Goal: Task Accomplishment & Management: Manage account settings

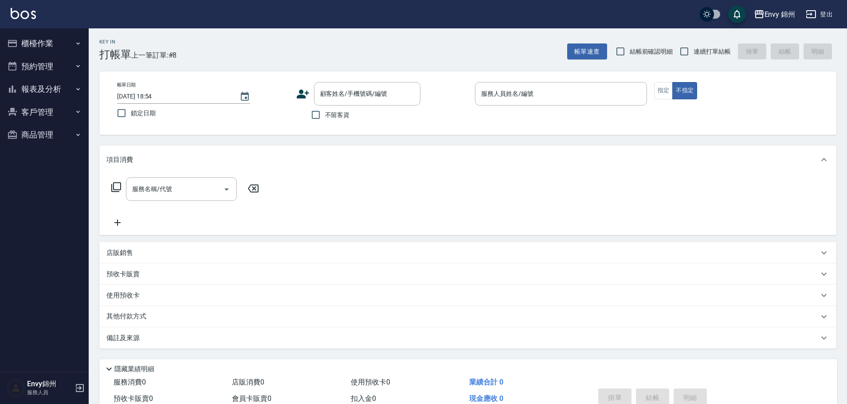
click at [333, 117] on span "不留客資" at bounding box center [337, 114] width 25 height 9
click at [325, 117] on input "不留客資" at bounding box center [315, 115] width 19 height 19
checkbox input "true"
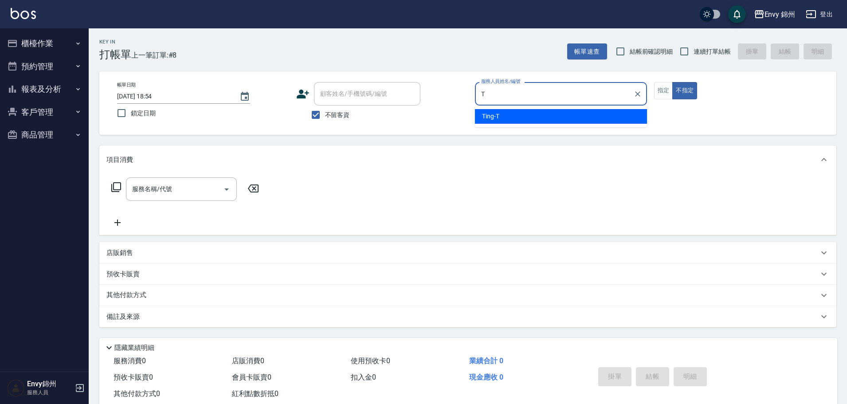
click at [498, 122] on div "Ting -T" at bounding box center [561, 116] width 172 height 15
type input "Ting-T"
click at [193, 184] on input "服務名稱/代號" at bounding box center [175, 189] width 90 height 16
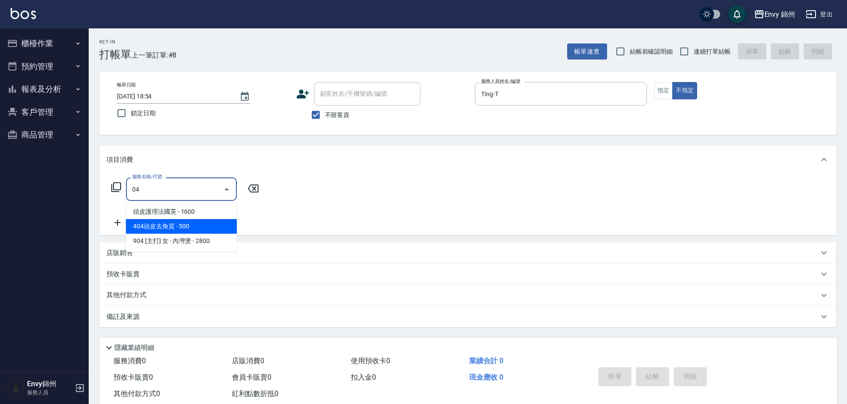
type input "0"
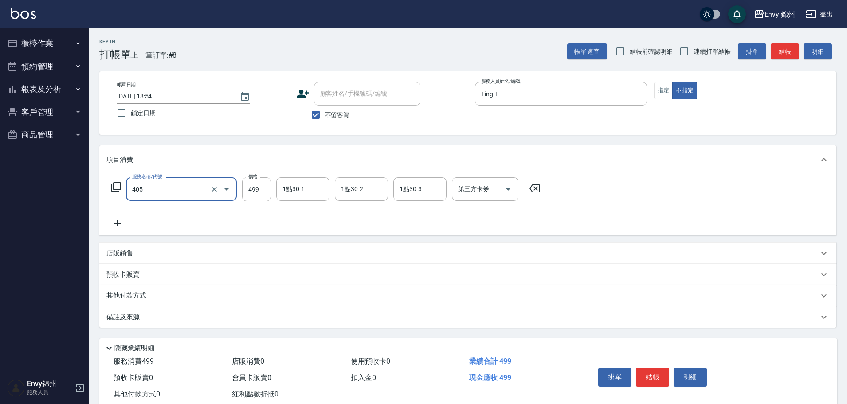
type input "MOYO頭皮clean系列499(405)"
type input "599"
type input "玉米-M"
click at [302, 318] on div "備註及來源" at bounding box center [462, 317] width 712 height 9
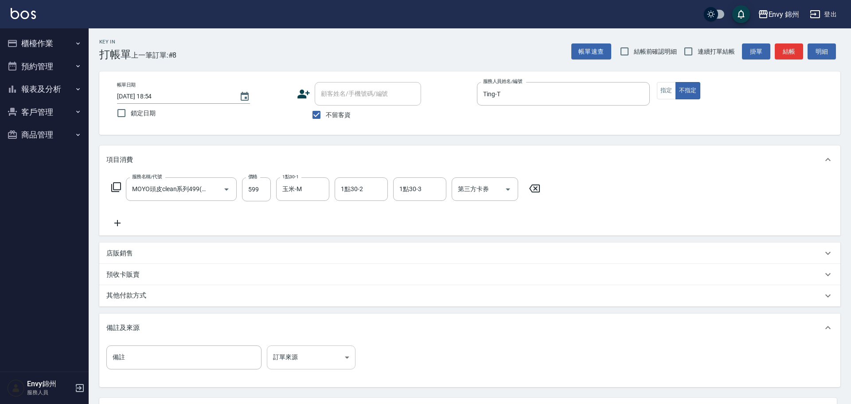
click at [326, 351] on body "Envy 錦州 登出 櫃檯作業 打帳單 帳單列表 現金收支登錄 材料自購登錄 每日結帳 排班表 現場電腦打卡 預約管理 預約管理 單日預約紀錄 單週預約紀錄 …" at bounding box center [425, 241] width 851 height 483
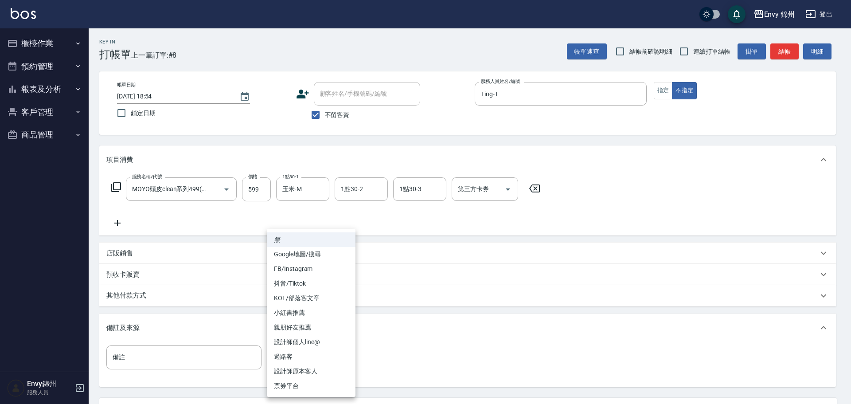
click at [325, 356] on li "過路客" at bounding box center [311, 356] width 89 height 15
type input "過路客"
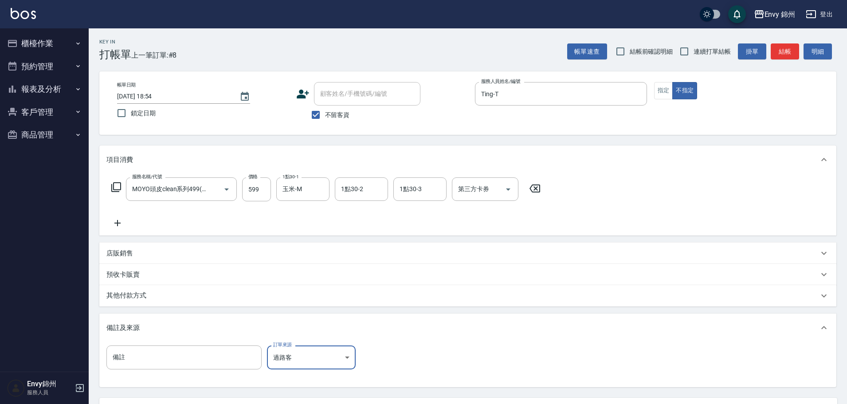
scroll to position [83, 0]
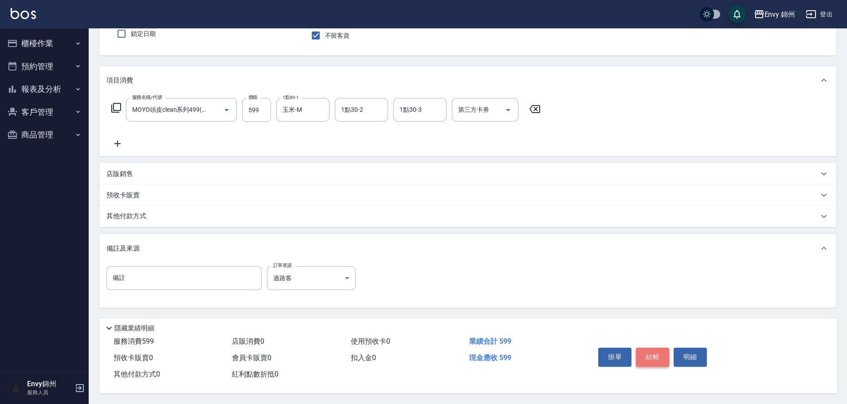
click at [642, 359] on button "結帳" at bounding box center [652, 357] width 33 height 19
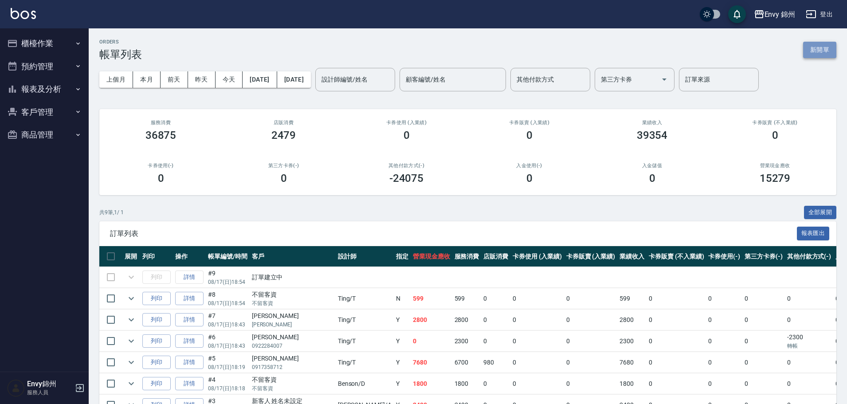
click at [816, 52] on button "新開單" at bounding box center [819, 50] width 33 height 16
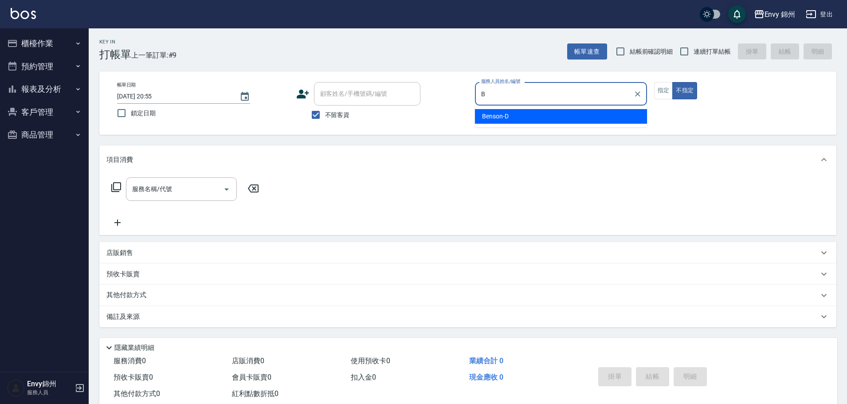
click at [515, 109] on ul "Benson -D" at bounding box center [561, 117] width 172 height 22
click at [512, 115] on div "Benson -D" at bounding box center [561, 116] width 172 height 15
type input "Benson -D"
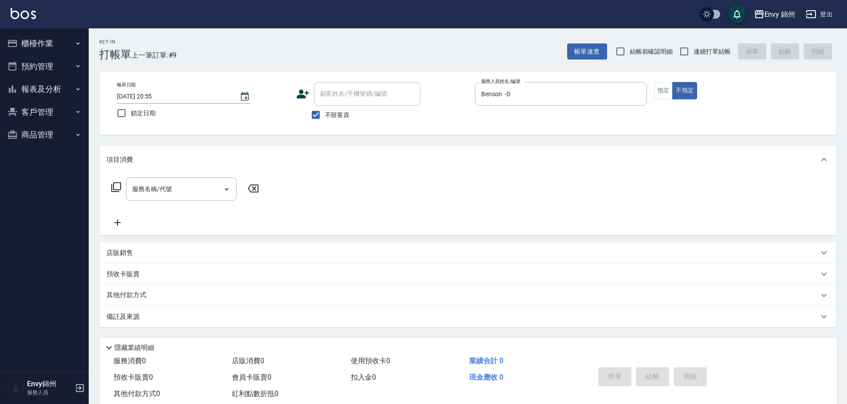
click at [207, 176] on div "服務名稱/代號 服務名稱/代號" at bounding box center [467, 204] width 737 height 61
click at [201, 191] on input "服務名稱/代號" at bounding box center [175, 189] width 90 height 16
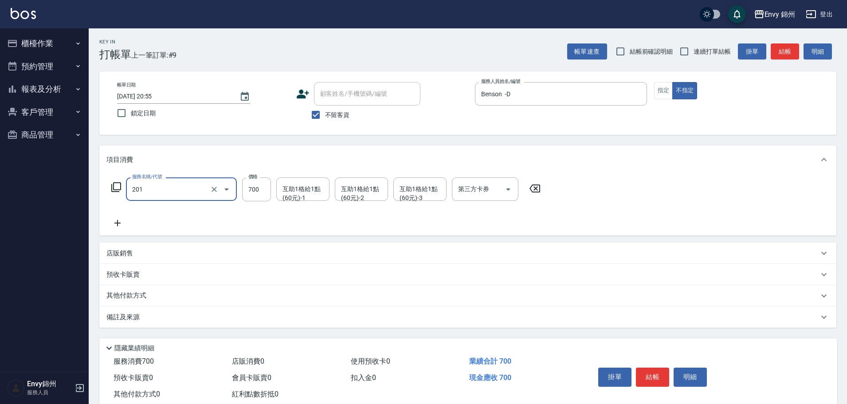
type input "201 剪髮(201)"
type input "1200"
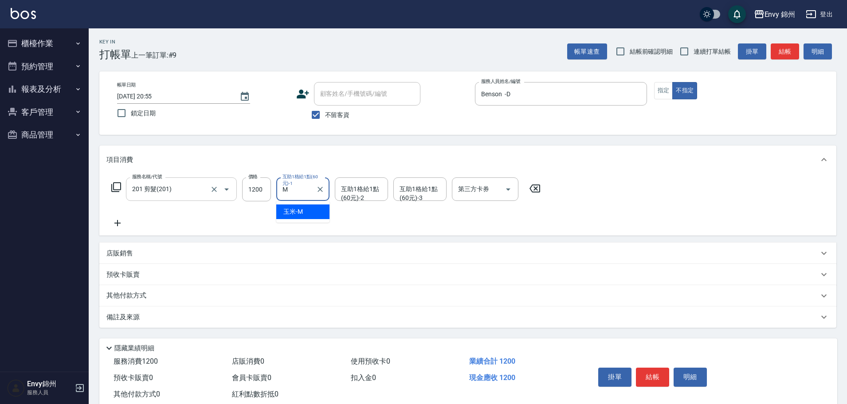
type input "玉米-M"
click at [219, 319] on div "備註及來源" at bounding box center [462, 317] width 712 height 9
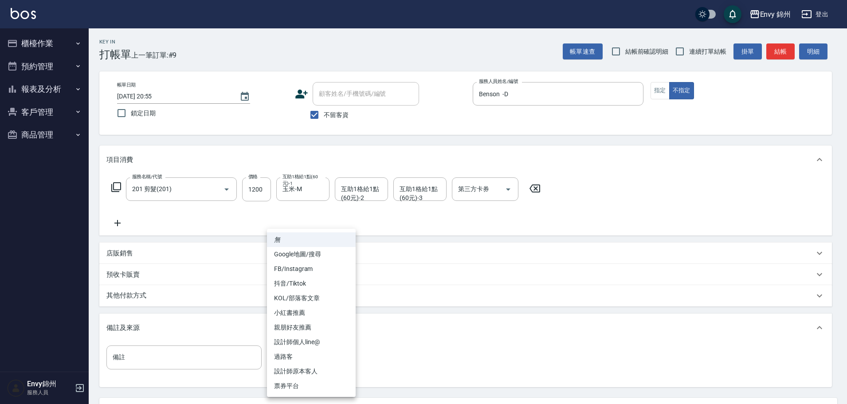
click at [300, 353] on body "Envy 錦州 登出 櫃檯作業 打帳單 帳單列表 現金收支登錄 材料自購登錄 每日結帳 排班表 現場電腦打卡 預約管理 預約管理 單日預約紀錄 單週預約紀錄 …" at bounding box center [423, 241] width 847 height 483
click at [306, 375] on li "設計師原本客人" at bounding box center [311, 371] width 89 height 15
type input "設計師原本客人"
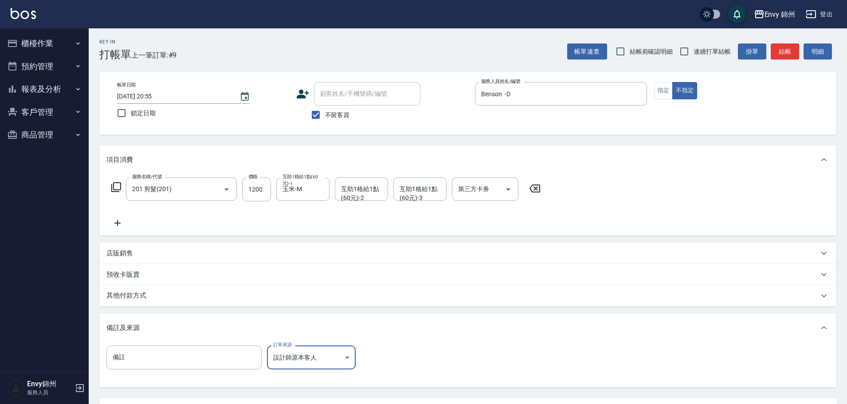
scroll to position [83, 0]
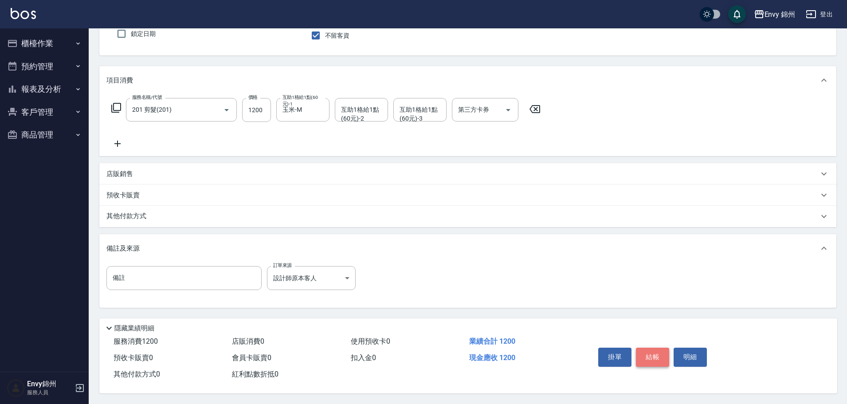
click at [661, 351] on button "結帳" at bounding box center [652, 357] width 33 height 19
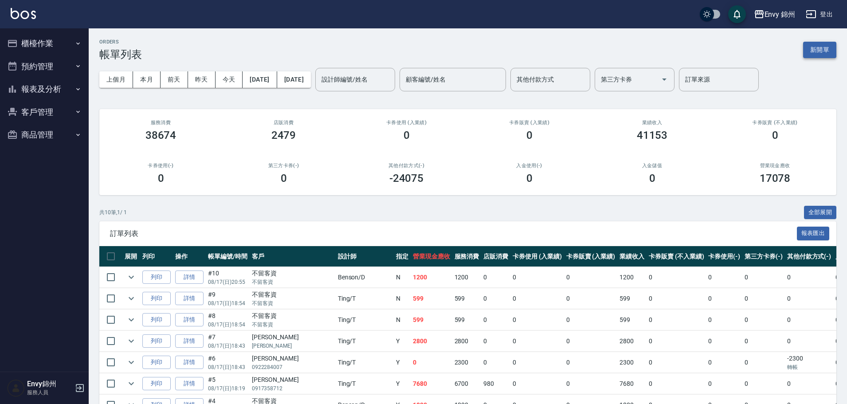
click at [819, 45] on button "新開單" at bounding box center [819, 50] width 33 height 16
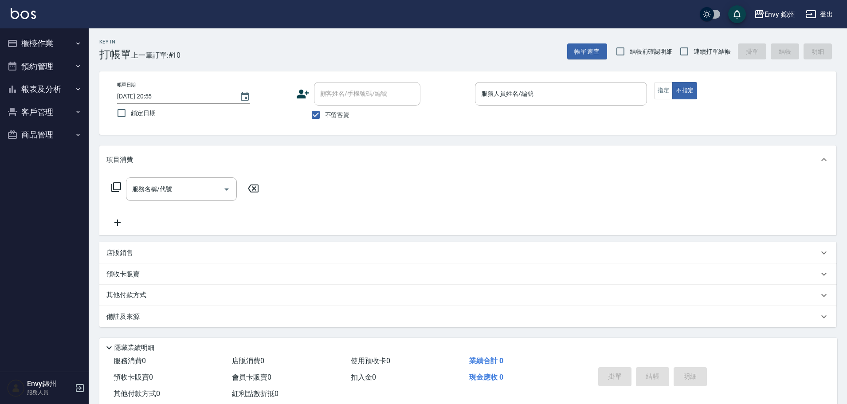
click at [651, 90] on div "帳單日期 2025/08/17 20:55 鎖定日期 顧客姓名/手機號碼/編號 顧客姓名/手機號碼/編號 不留客資 服務人員姓名/編號 服務人員姓名/編號 指…" at bounding box center [468, 103] width 716 height 42
click at [655, 89] on button "指定" at bounding box center [663, 90] width 19 height 17
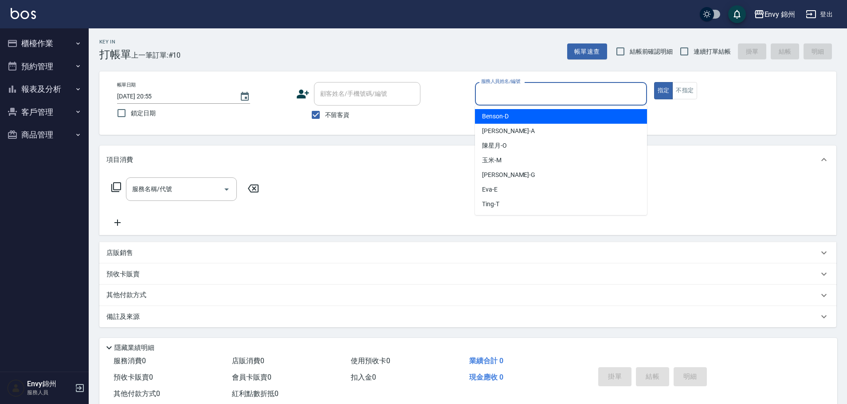
click at [570, 94] on input "服務人員姓名/編號" at bounding box center [561, 94] width 164 height 16
click at [552, 115] on div "Benson -D" at bounding box center [561, 116] width 172 height 15
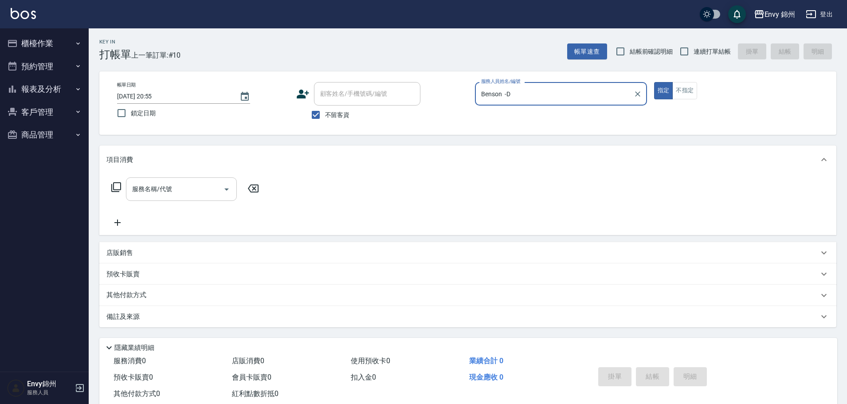
type input "Benson -D"
click at [199, 196] on input "服務名稱/代號" at bounding box center [175, 189] width 90 height 16
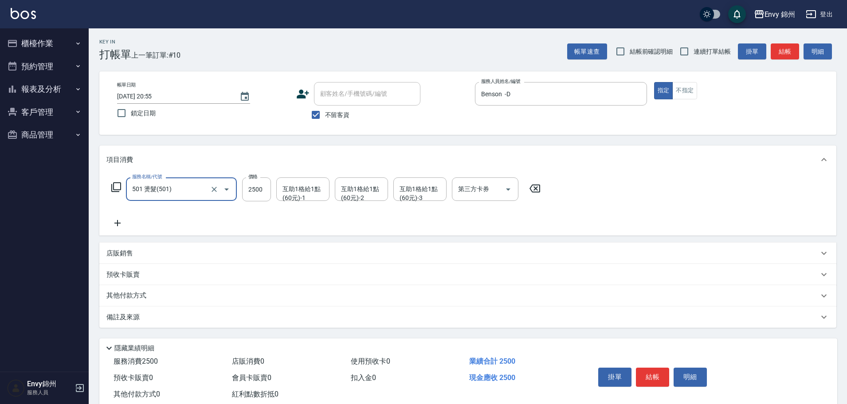
type input "501 燙髮(501)"
type input "3000"
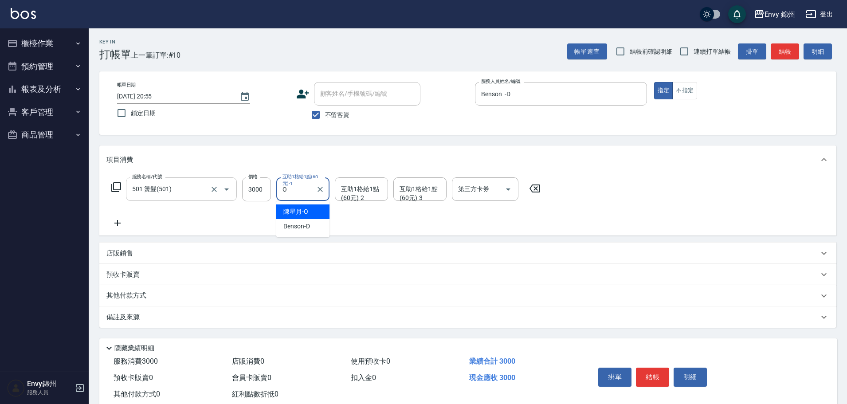
type input "陳星月-O"
click at [167, 320] on div "備註及來源" at bounding box center [462, 317] width 712 height 9
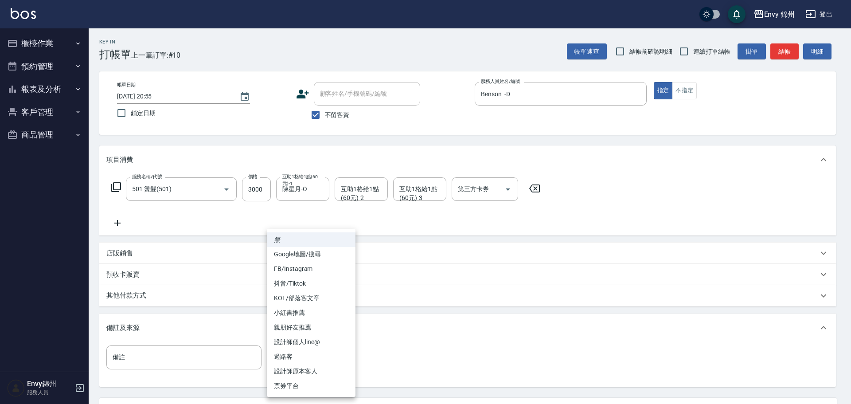
click at [320, 350] on body "Envy 錦州 登出 櫃檯作業 打帳單 帳單列表 現金收支登錄 材料自購登錄 每日結帳 排班表 現場電腦打卡 預約管理 預約管理 單日預約紀錄 單週預約紀錄 …" at bounding box center [425, 241] width 851 height 483
click at [313, 369] on li "設計師原本客人" at bounding box center [311, 371] width 89 height 15
type input "設計師原本客人"
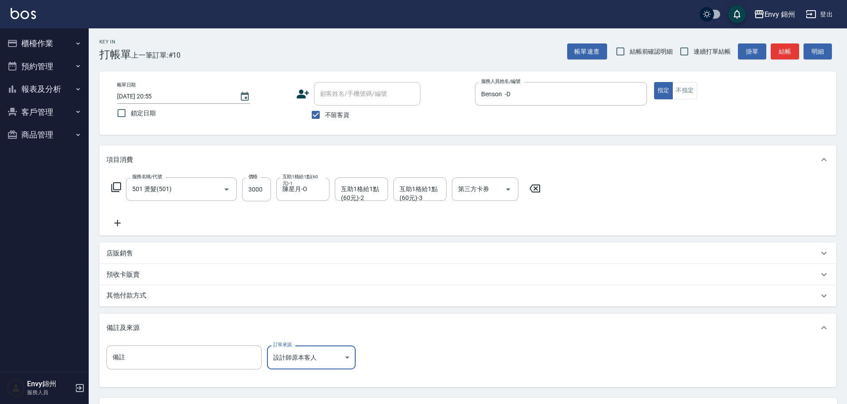
scroll to position [83, 0]
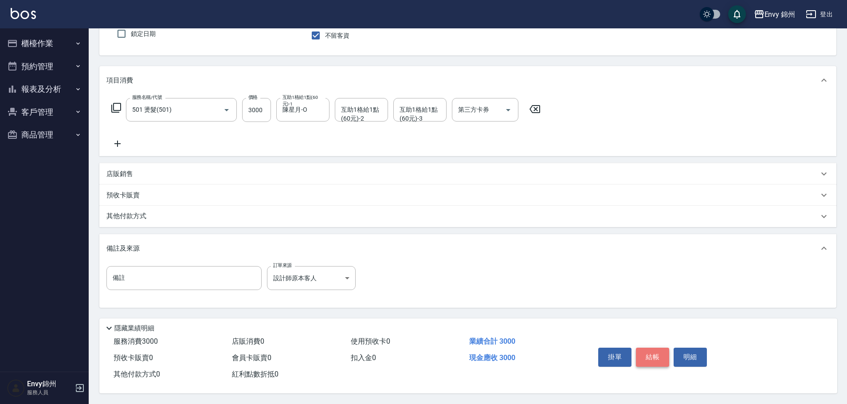
click at [653, 348] on button "結帳" at bounding box center [652, 357] width 33 height 19
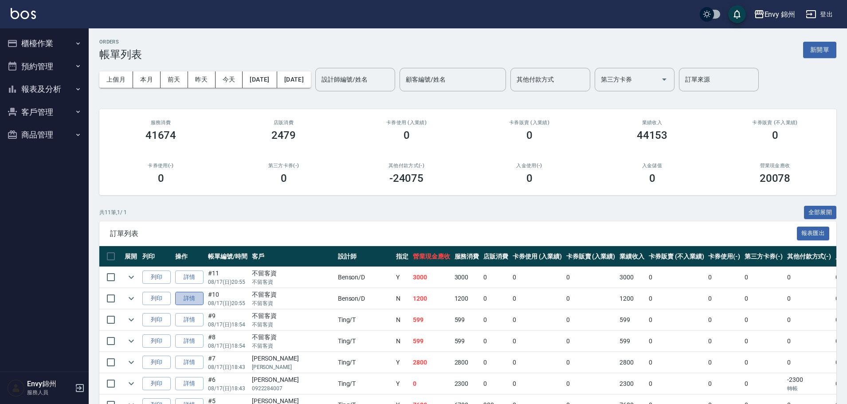
click at [185, 299] on link "詳情" at bounding box center [189, 299] width 28 height 14
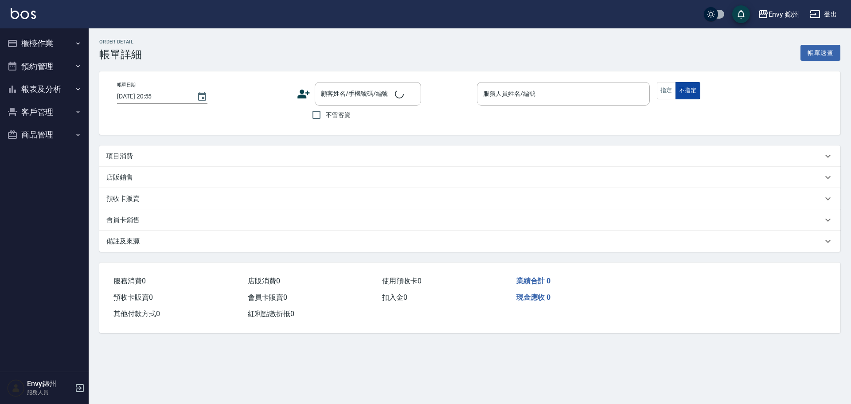
checkbox input "true"
type input "Benson -D"
type input "設計師原本客人"
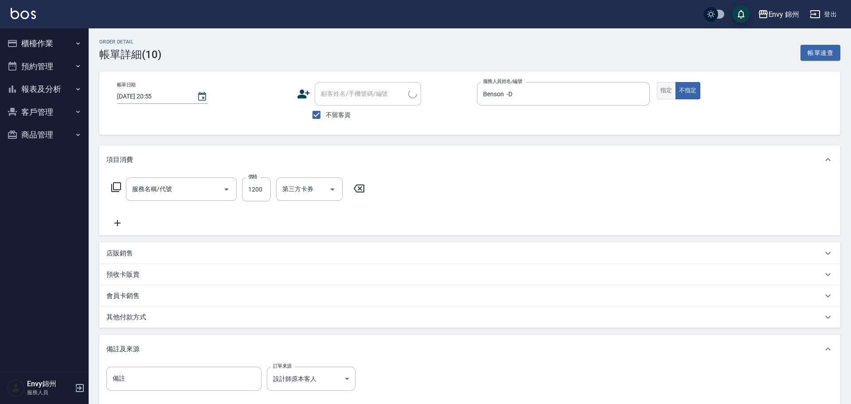
click at [664, 90] on button "指定" at bounding box center [666, 90] width 19 height 17
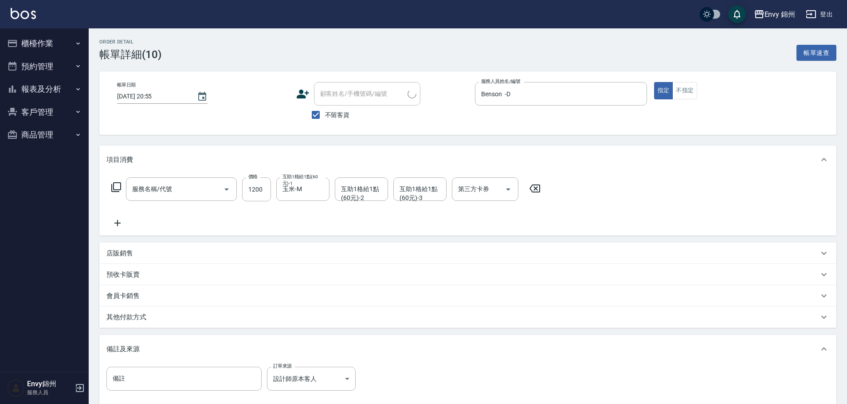
scroll to position [100, 0]
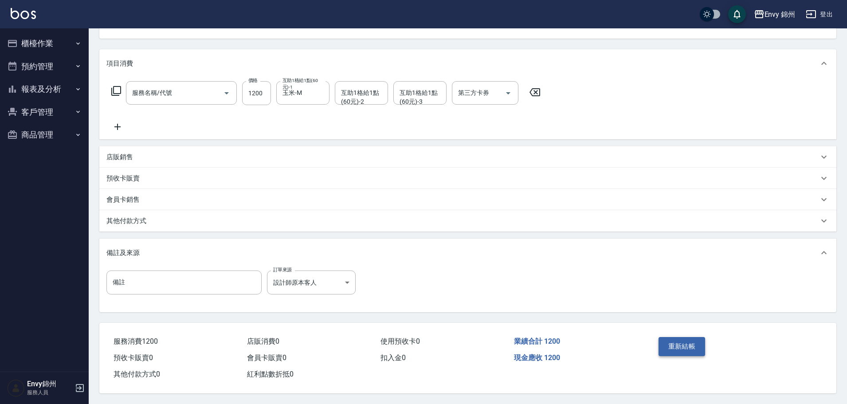
click at [682, 340] on button "重新結帳" at bounding box center [681, 346] width 47 height 19
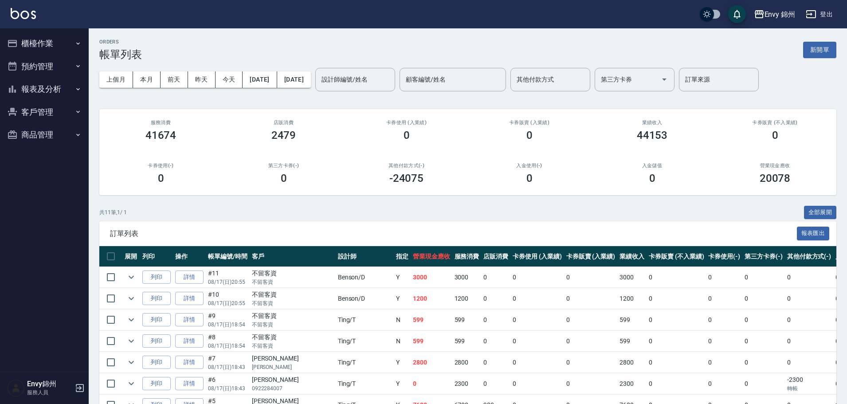
click at [824, 49] on button "新開單" at bounding box center [819, 50] width 33 height 16
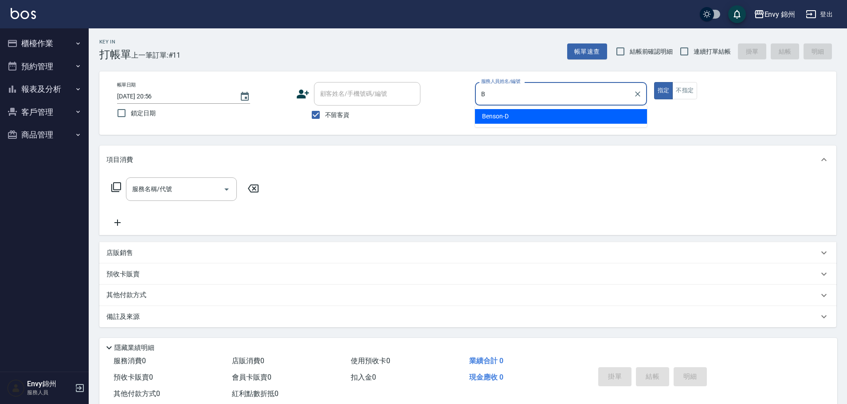
click at [508, 121] on div "Benson -D" at bounding box center [561, 116] width 172 height 15
click at [151, 199] on div "服務名稱/代號" at bounding box center [181, 189] width 111 height 24
type input "Benson -D"
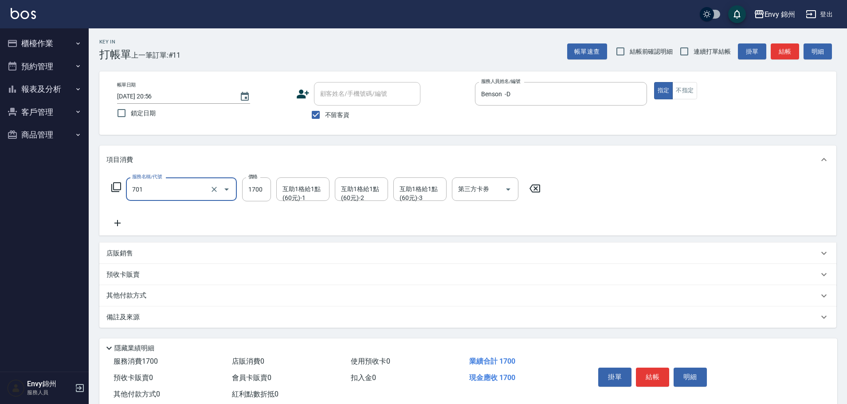
type input "701 染髮(701)"
type input "2700"
click at [295, 315] on div "備註及來源" at bounding box center [462, 317] width 712 height 9
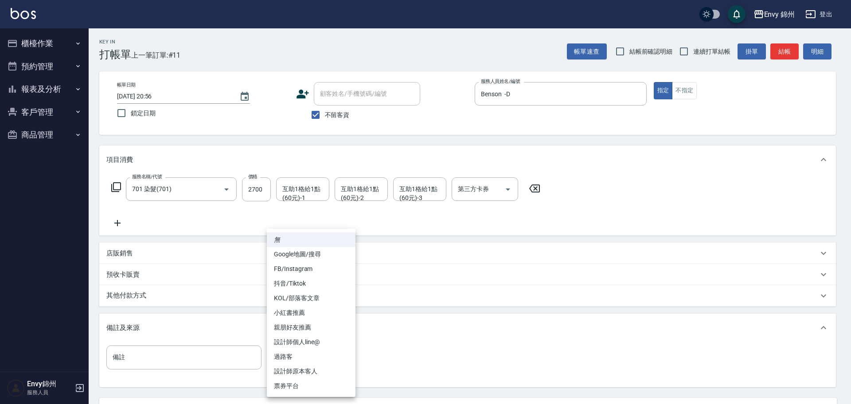
click at [318, 360] on body "Envy 錦州 登出 櫃檯作業 打帳單 帳單列表 現金收支登錄 材料自購登錄 每日結帳 排班表 現場電腦打卡 預約管理 預約管理 單日預約紀錄 單週預約紀錄 …" at bounding box center [425, 241] width 851 height 483
click at [306, 370] on li "設計師原本客人" at bounding box center [311, 371] width 89 height 15
type input "設計師原本客人"
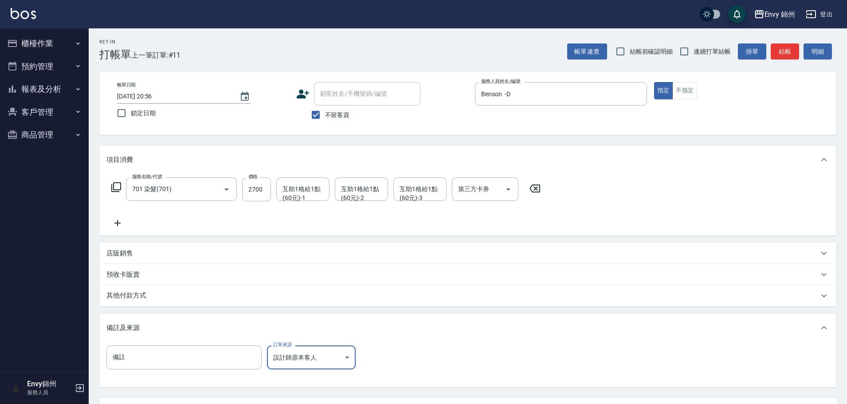
scroll to position [83, 0]
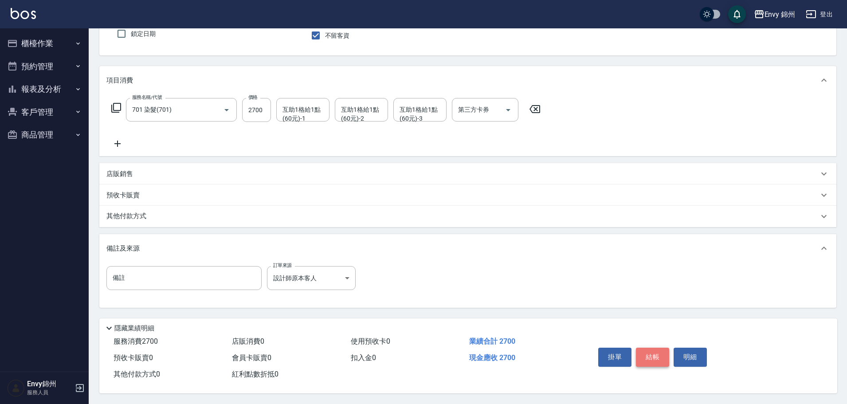
click at [659, 349] on button "結帳" at bounding box center [652, 357] width 33 height 19
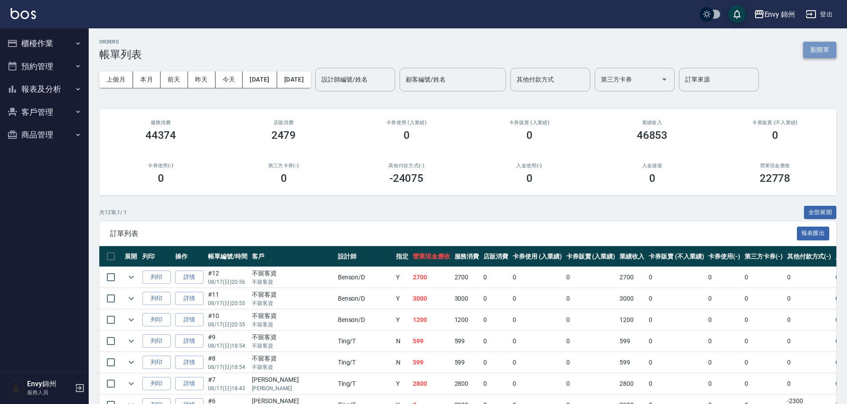
click at [833, 51] on button "新開單" at bounding box center [819, 50] width 33 height 16
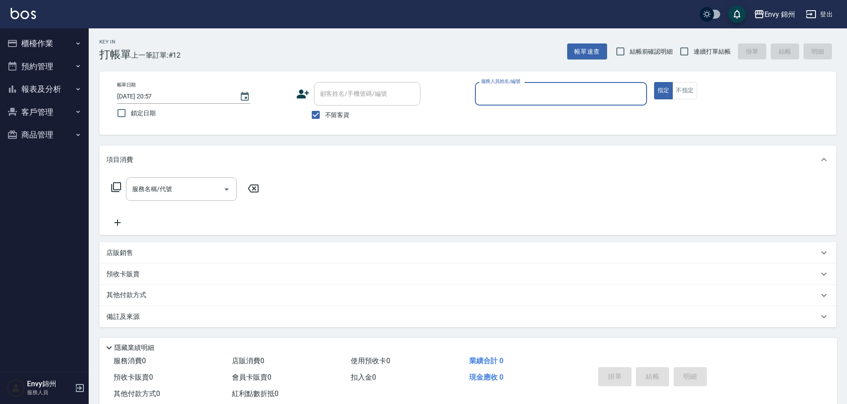
drag, startPoint x: 361, startPoint y: 104, endPoint x: 336, endPoint y: 106, distance: 24.9
click at [336, 106] on div "顧客姓名/手機號碼/編號 顧客姓名/手機號碼/編號 不留客資" at bounding box center [382, 103] width 172 height 42
click at [345, 127] on div "帳單日期 2025/08/17 20:57 鎖定日期 顧客姓名/手機號碼/編號 顧客姓名/手機號碼/編號 不留客資 服務人員姓名/編號 服務人員姓名/編號 指…" at bounding box center [467, 102] width 737 height 63
click at [332, 111] on span "不留客資" at bounding box center [337, 114] width 25 height 9
click at [325, 111] on input "不留客資" at bounding box center [315, 115] width 19 height 19
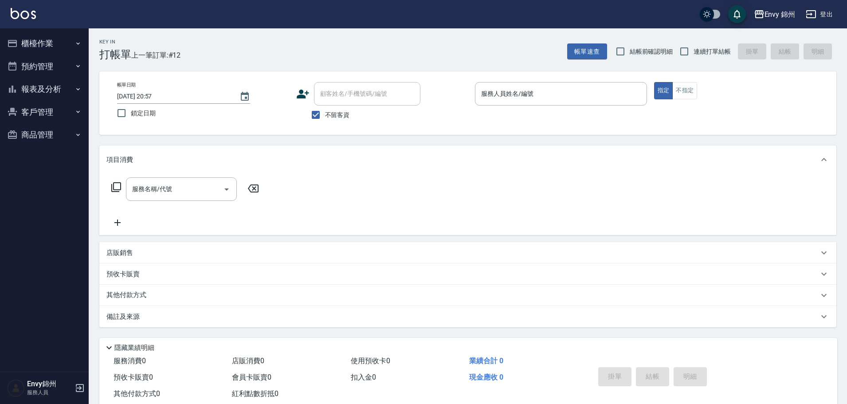
checkbox input "false"
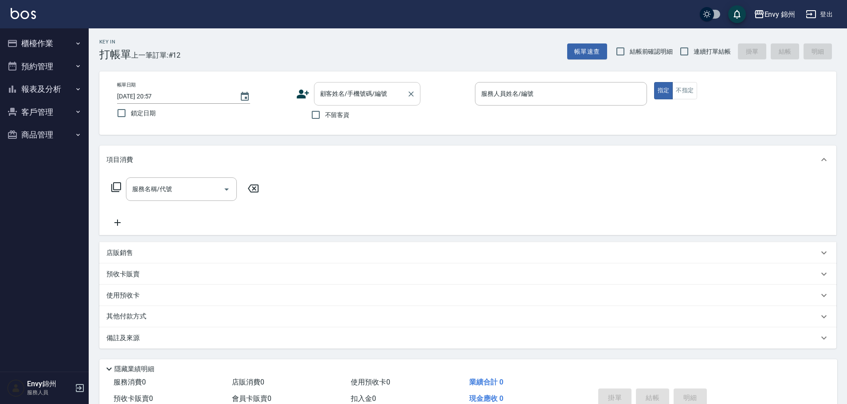
click at [347, 92] on input "顧客姓名/手機號碼/編號" at bounding box center [360, 94] width 85 height 16
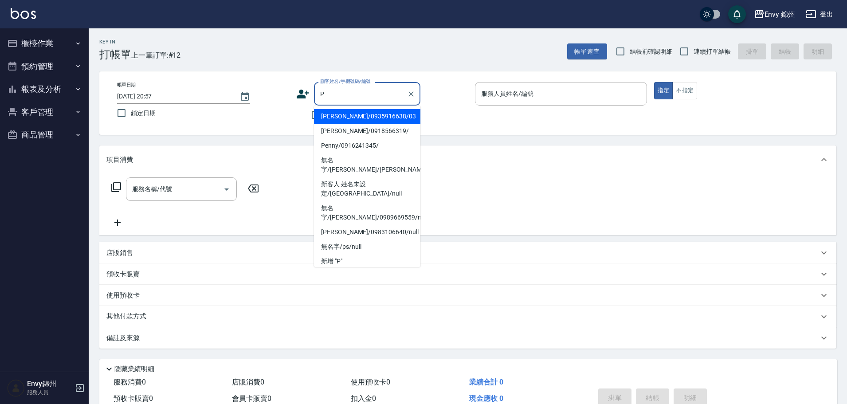
type input "Peggy/0935916638/03"
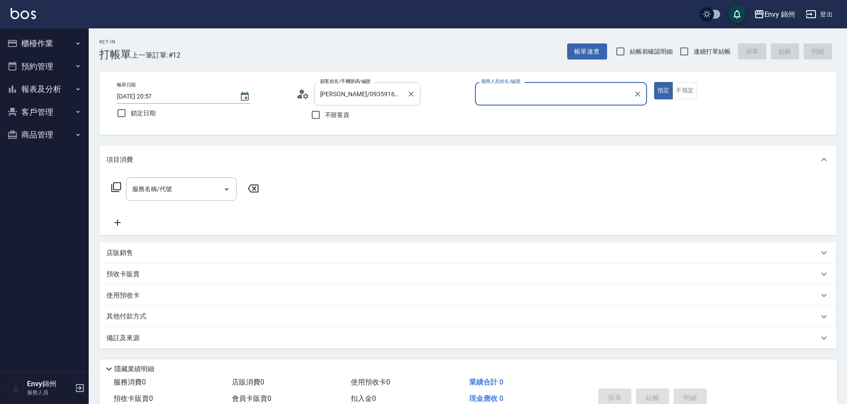
type input "Annie-A"
click at [184, 197] on div "服務名稱/代號" at bounding box center [181, 189] width 111 height 24
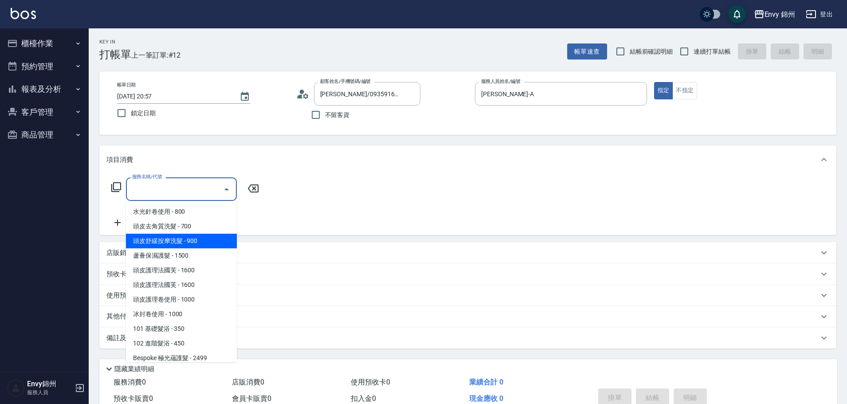
click at [255, 258] on div "店販銷售" at bounding box center [467, 252] width 737 height 21
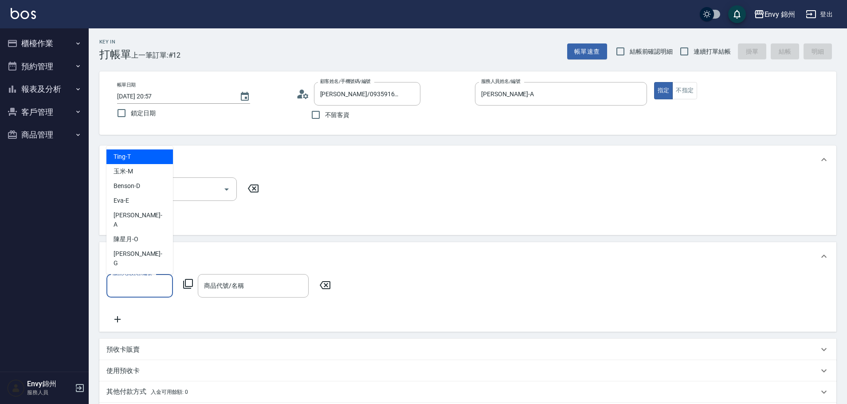
click at [165, 285] on input "服務人員姓名/編號" at bounding box center [139, 286] width 59 height 16
click at [152, 232] on div "Annie -A" at bounding box center [139, 220] width 67 height 24
type input "Annie-A"
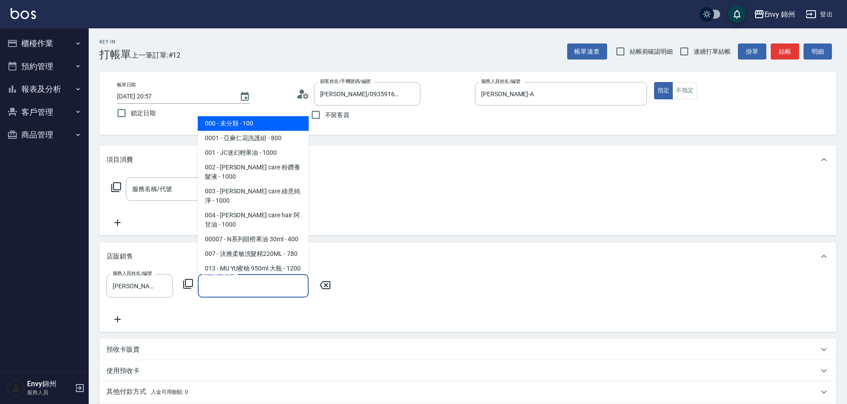
click at [269, 288] on input "商品代號/名稱" at bounding box center [253, 286] width 103 height 16
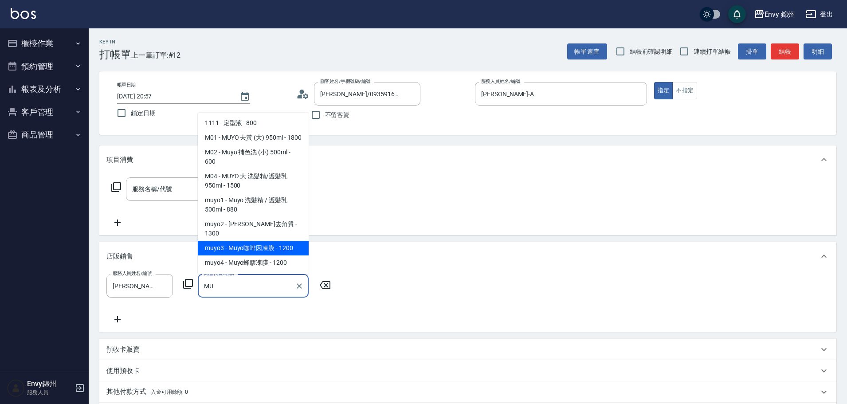
scroll to position [89, 0]
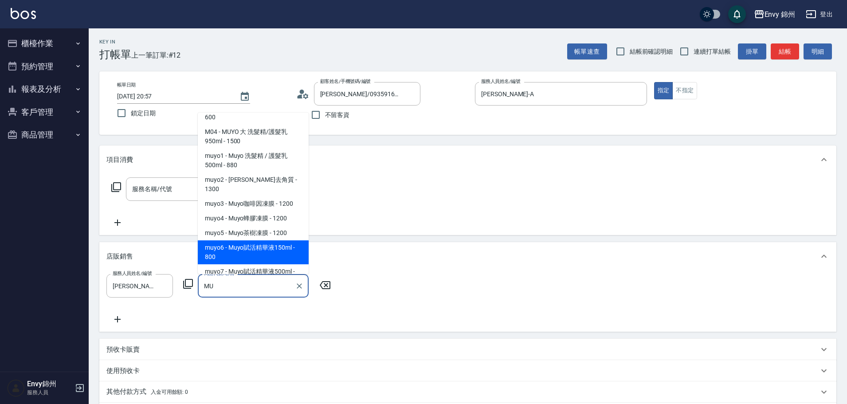
click at [286, 259] on span "muyo6 - Muyo賦活精華液150ml - 800" at bounding box center [253, 252] width 111 height 24
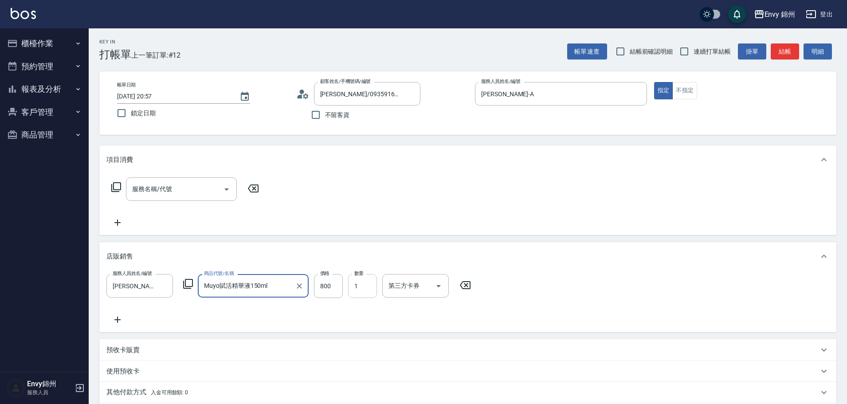
type input "Muyo賦活精華液150ml"
click at [333, 291] on input "800" at bounding box center [328, 286] width 29 height 24
type input "750"
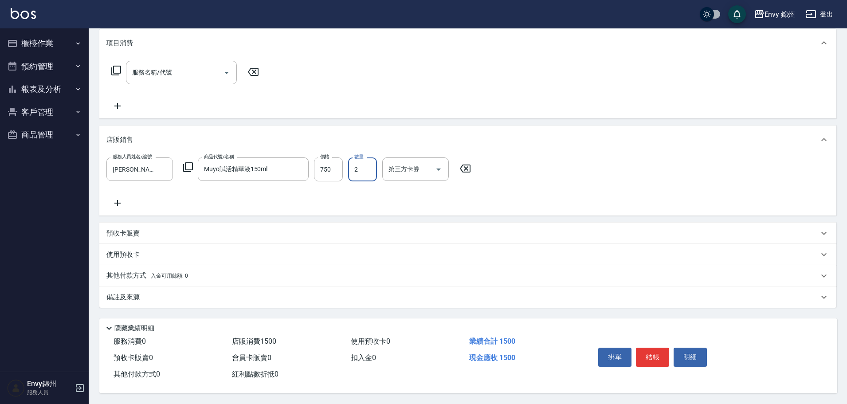
type input "2"
click at [190, 307] on div "Key In 打帳單 上一筆訂單:#12 帳單速查 結帳前確認明細 連續打單結帳 掛單 結帳 明細 帳單日期 2025/08/17 20:57 鎖定日期 顧客…" at bounding box center [468, 158] width 758 height 492
click at [202, 293] on div "備註及來源" at bounding box center [462, 297] width 712 height 9
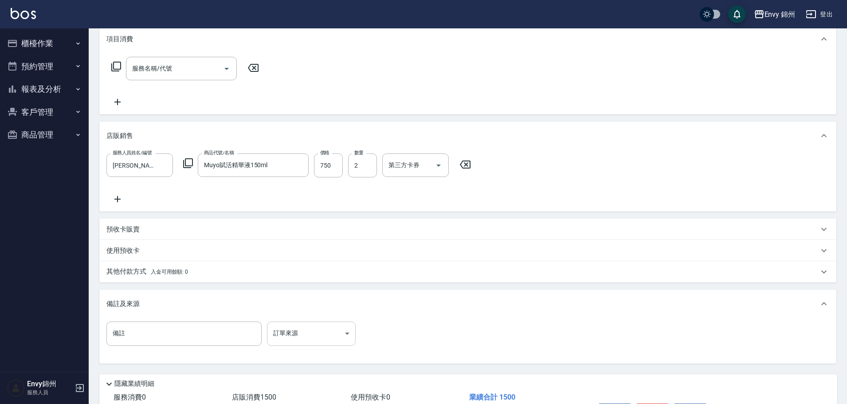
click at [341, 328] on body "Envy 錦州 登出 櫃檯作業 打帳單 帳單列表 現金收支登錄 材料自購登錄 每日結帳 排班表 現場電腦打卡 預約管理 預約管理 單日預約紀錄 單週預約紀錄 …" at bounding box center [423, 169] width 847 height 580
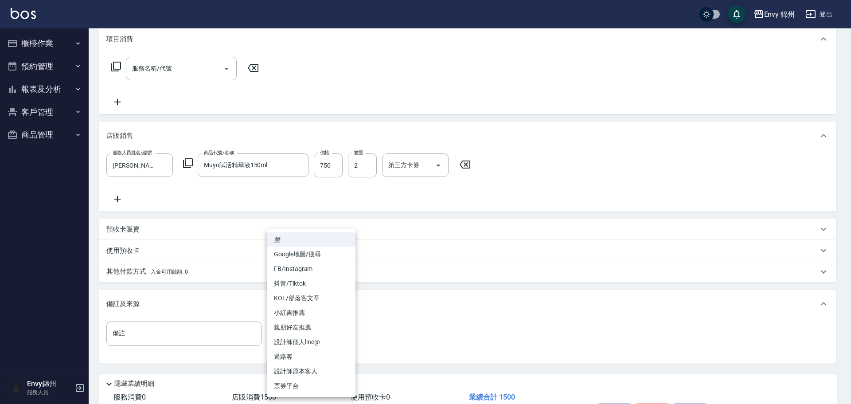
click at [316, 372] on li "設計師原本客人" at bounding box center [311, 371] width 89 height 15
type input "設計師原本客人"
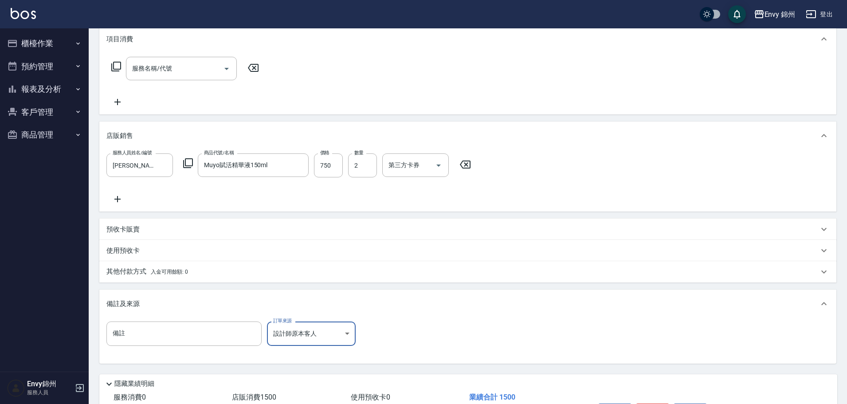
scroll to position [180, 0]
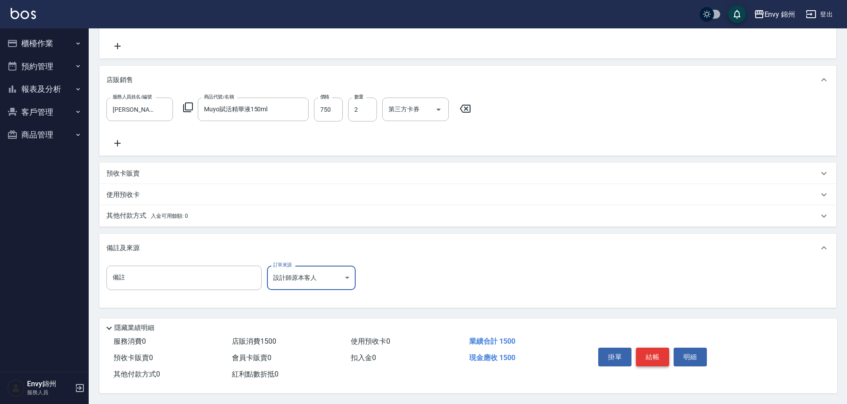
click at [664, 351] on button "結帳" at bounding box center [652, 357] width 33 height 19
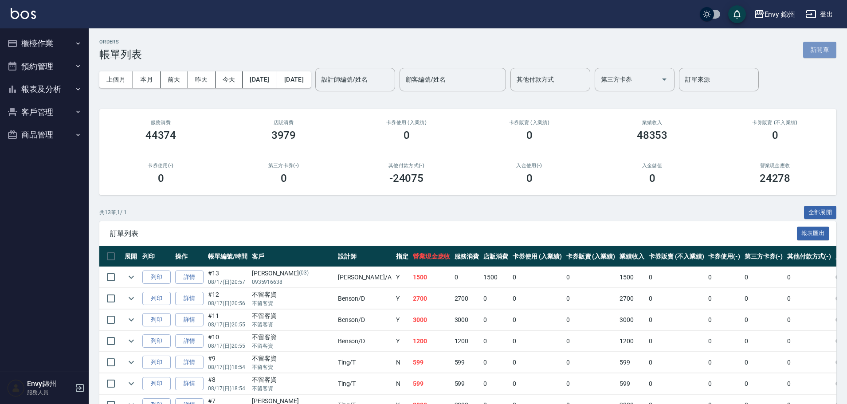
click at [819, 50] on button "新開單" at bounding box center [819, 50] width 33 height 16
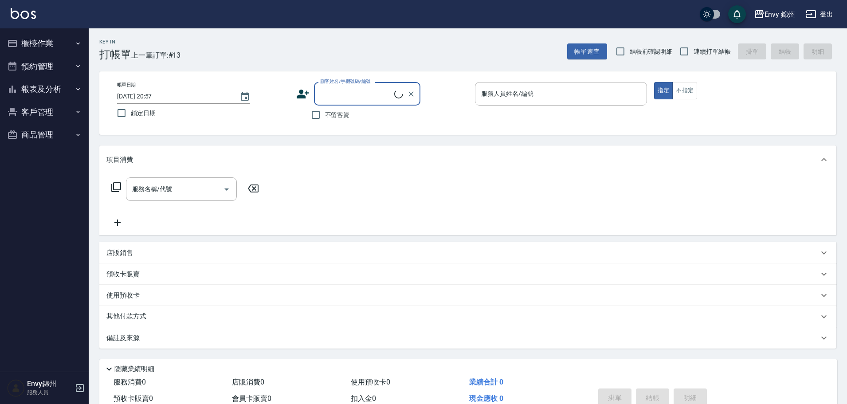
click at [344, 84] on label "顧客姓名/手機號碼/編號" at bounding box center [345, 81] width 51 height 7
click at [344, 86] on input "顧客姓名/手機號碼/編號" at bounding box center [356, 94] width 76 height 16
click at [343, 93] on input "顧客姓名/手機號碼/編號" at bounding box center [360, 94] width 85 height 16
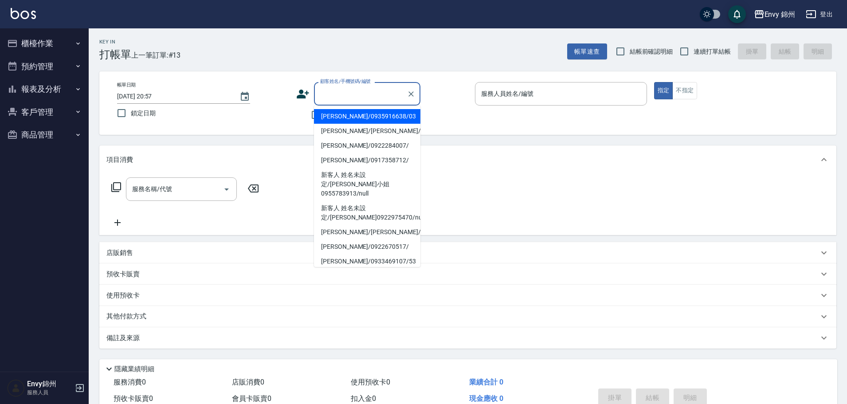
type input "x"
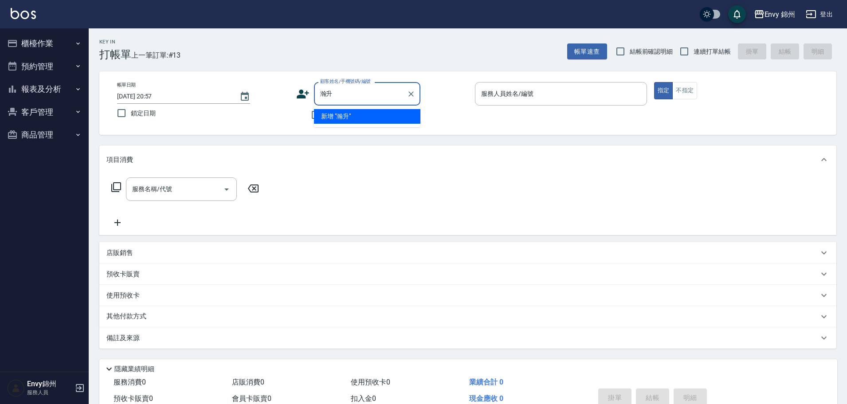
type input "瀚"
type input "蔡瀚升"
drag, startPoint x: 296, startPoint y: 95, endPoint x: 302, endPoint y: 95, distance: 5.8
click at [295, 95] on div "帳單日期 2025/08/17 20:57 鎖定日期 顧客姓名/手機號碼/編號 顧客姓名/手機號碼/編號 不留客資 服務人員姓名/編號 服務人員姓名/編號 指…" at bounding box center [468, 103] width 716 height 42
click at [297, 88] on icon at bounding box center [302, 93] width 13 height 13
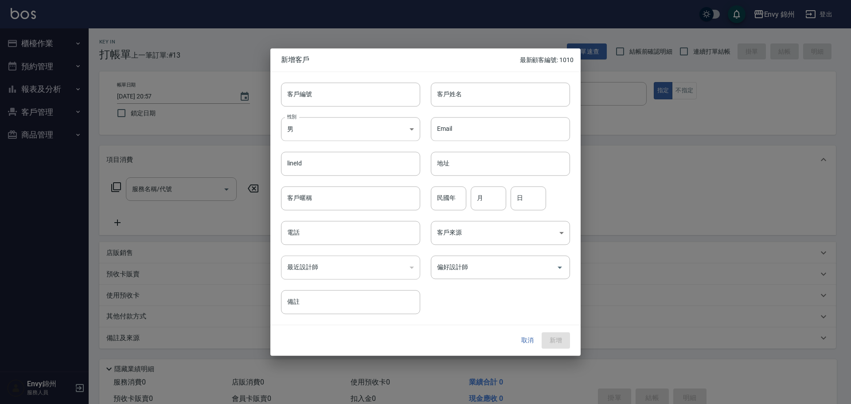
click at [480, 110] on div "Email Email" at bounding box center [495, 123] width 150 height 35
drag, startPoint x: 478, startPoint y: 96, endPoint x: 450, endPoint y: 107, distance: 30.7
click at [478, 96] on input "客戶姓名" at bounding box center [500, 94] width 139 height 24
paste input "蔡瀚升"
type input "蔡瀚升"
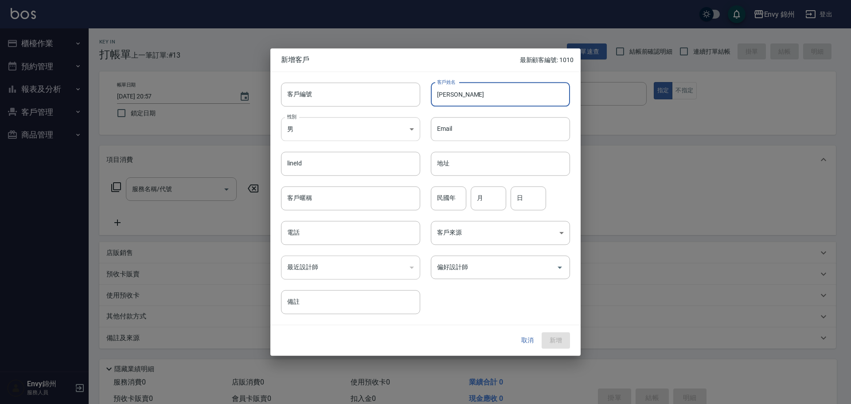
click at [374, 123] on body "Envy 錦州 登出 櫃檯作業 打帳單 帳單列表 現金收支登錄 材料自購登錄 每日結帳 排班表 現場電腦打卡 預約管理 預約管理 單日預約紀錄 單週預約紀錄 …" at bounding box center [425, 222] width 851 height 445
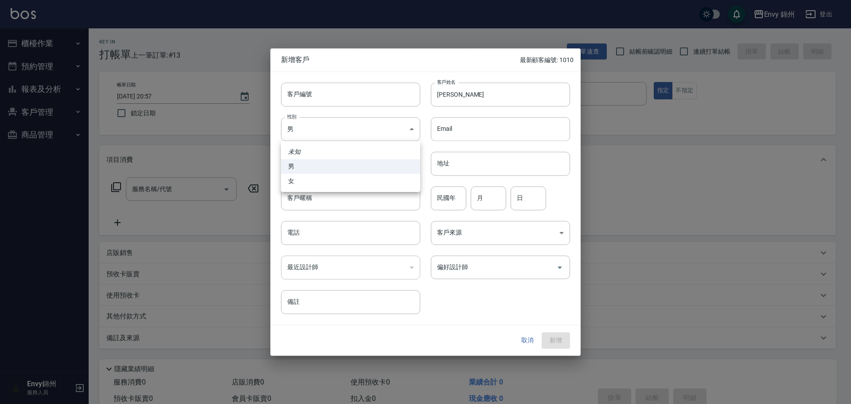
click at [325, 179] on li "女" at bounding box center [350, 181] width 139 height 15
type input "FEMALE"
click at [329, 226] on input "電話" at bounding box center [350, 233] width 139 height 24
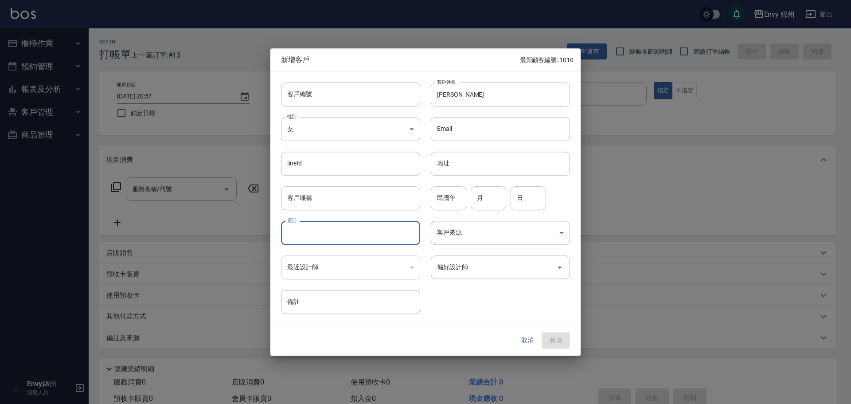
paste input "蔡瀚升"
type input "蔡瀚升"
click at [472, 242] on body "Envy 錦州 登出 櫃檯作業 打帳單 帳單列表 現金收支登錄 材料自購登錄 每日結帳 排班表 現場電腦打卡 預約管理 預約管理 單日預約紀錄 單週預約紀錄 …" at bounding box center [425, 222] width 851 height 445
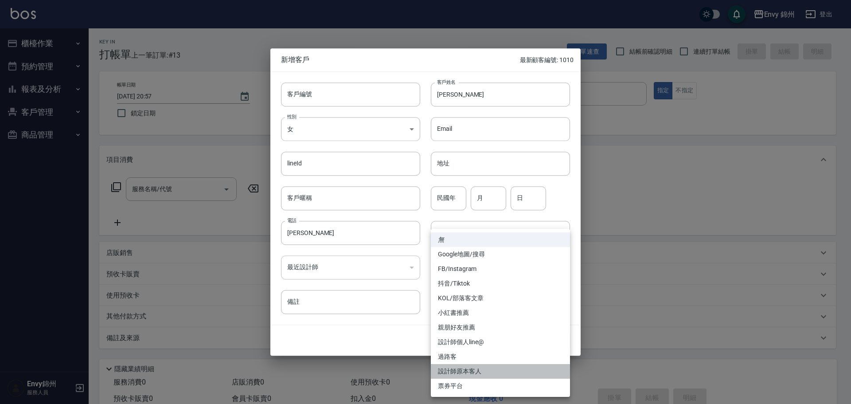
click at [476, 373] on li "設計師原本客人" at bounding box center [500, 371] width 139 height 15
type input "設計師原本客人"
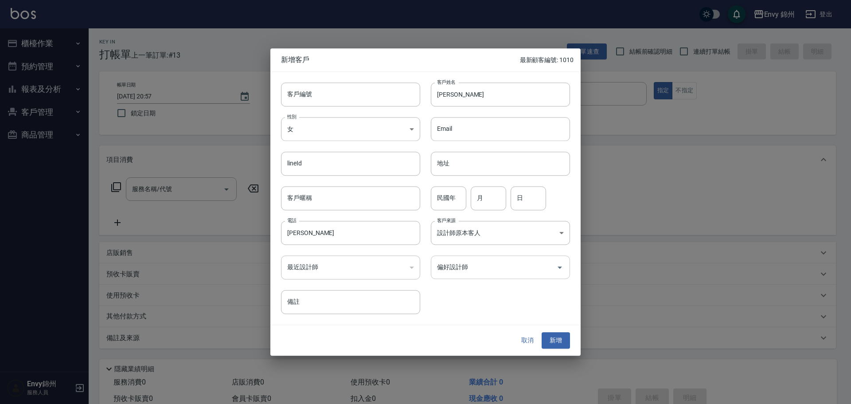
click at [486, 279] on div "偏好設計師 偏好設計師" at bounding box center [495, 262] width 150 height 35
click at [490, 272] on input "偏好設計師" at bounding box center [494, 267] width 118 height 16
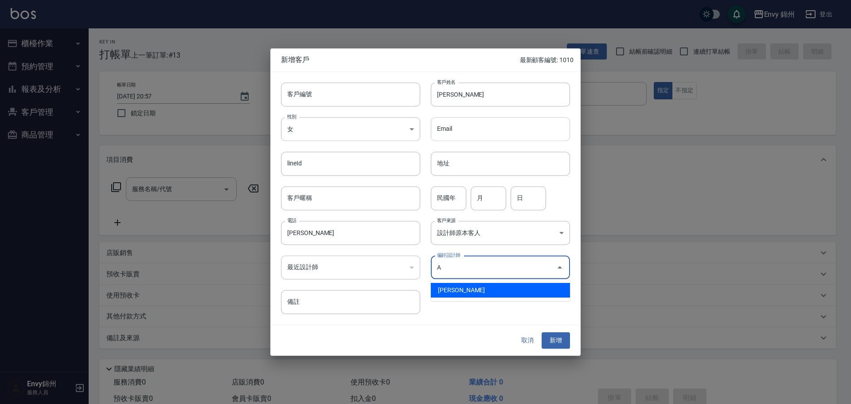
drag, startPoint x: 473, startPoint y: 294, endPoint x: 497, endPoint y: 134, distance: 161.9
click at [472, 293] on li "鄭怡秀-A" at bounding box center [500, 290] width 139 height 15
type input "鄭怡秀"
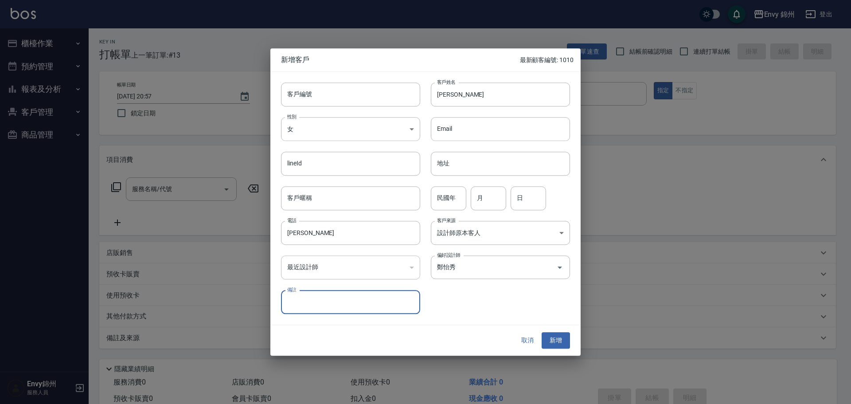
click at [505, 80] on div "客戶姓名 蔡瀚升 客戶姓名" at bounding box center [495, 89] width 150 height 35
drag, startPoint x: 505, startPoint y: 86, endPoint x: 515, endPoint y: 126, distance: 42.2
click at [504, 86] on input "蔡瀚升" at bounding box center [500, 94] width 139 height 24
click at [556, 336] on button "新增" at bounding box center [556, 341] width 28 height 16
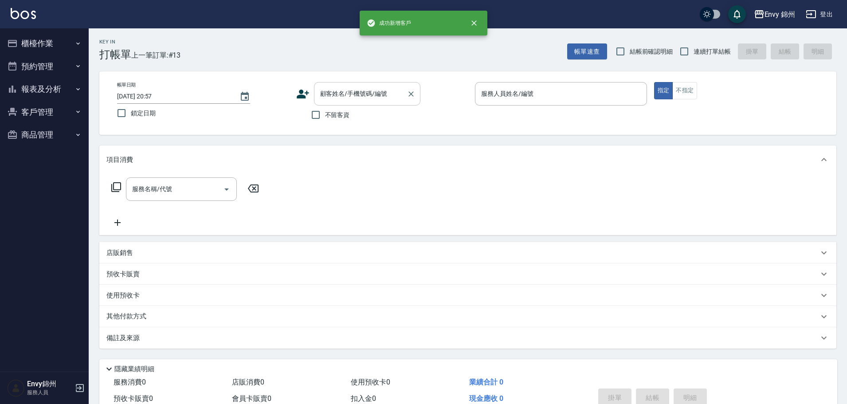
click at [395, 84] on div "顧客姓名/手機號碼/編號" at bounding box center [367, 94] width 106 height 24
paste input "蔡瀚升"
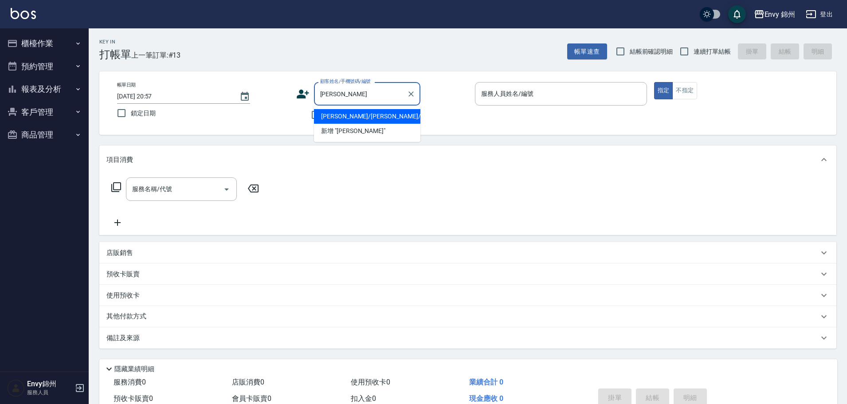
click at [347, 114] on li "蔡瀚升/蔡瀚升/" at bounding box center [367, 116] width 106 height 15
type input "蔡瀚升/蔡瀚升/"
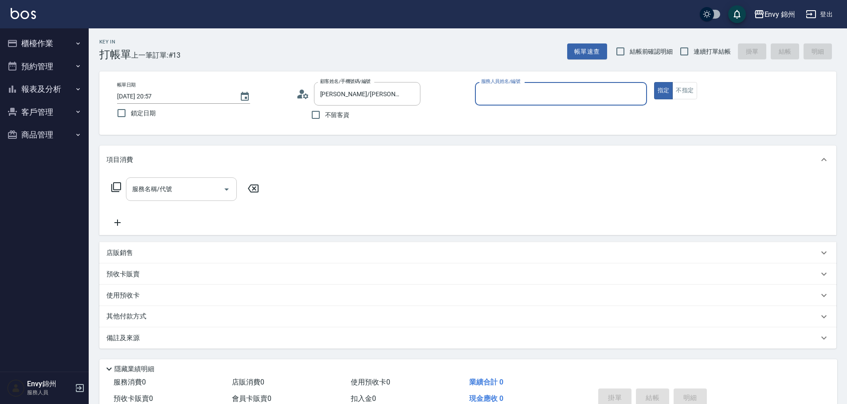
type input "Annie-A"
click at [180, 180] on div "服務名稱/代號" at bounding box center [181, 189] width 111 height 24
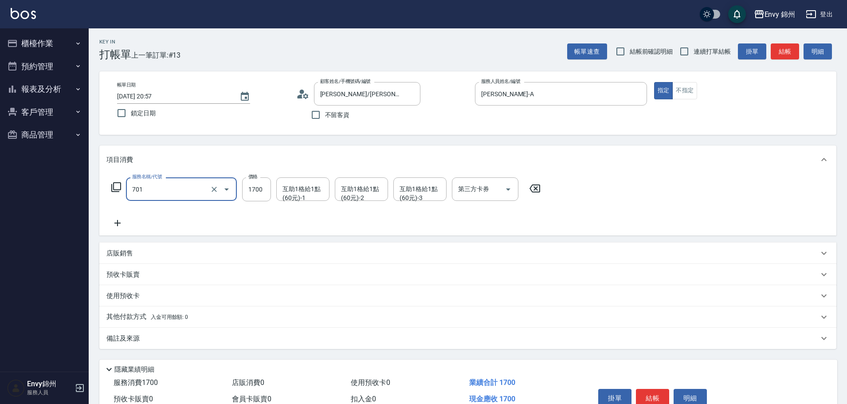
type input "701 染髮(701)"
type input "3280"
click at [173, 318] on span "入金可用餘額: 0" at bounding box center [170, 317] width 38 height 6
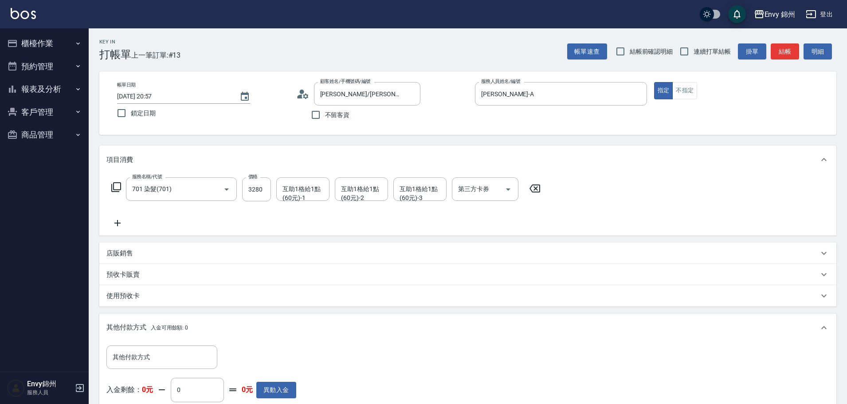
click at [155, 341] on div "其他付款方式 入金可用餘額: 0" at bounding box center [467, 327] width 737 height 28
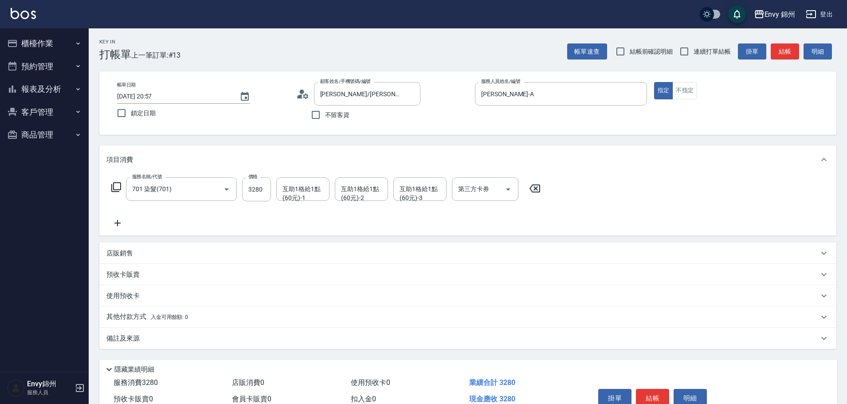
click at [159, 320] on span "入金可用餘額: 0" at bounding box center [170, 317] width 38 height 6
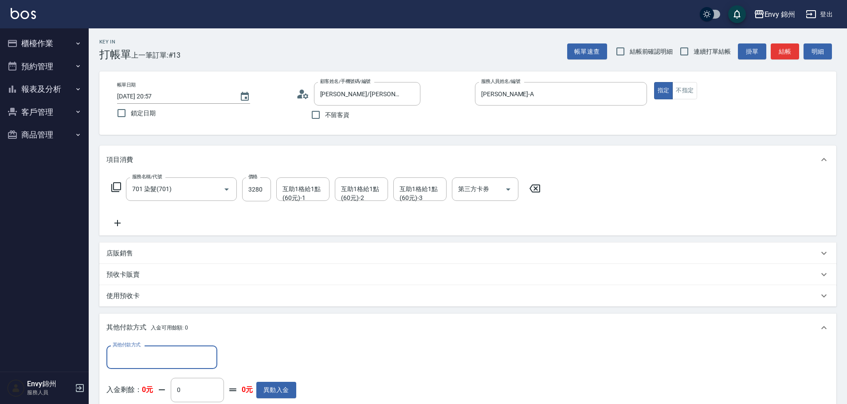
click at [145, 349] on input "其他付款方式" at bounding box center [161, 357] width 103 height 16
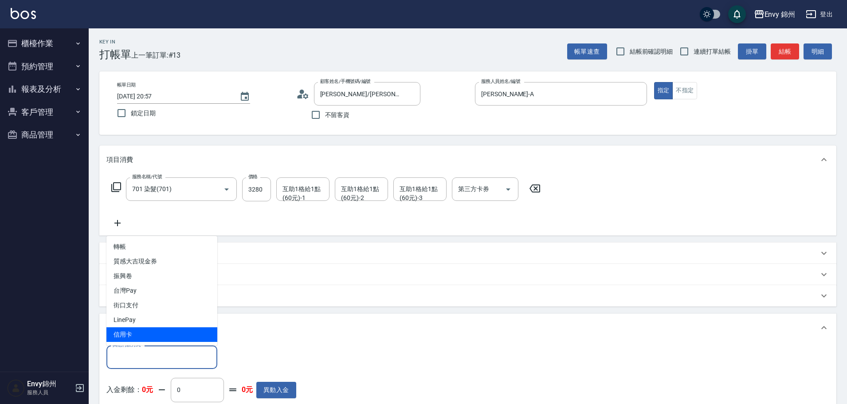
click at [148, 339] on span "信用卡" at bounding box center [161, 334] width 111 height 15
type input "信用卡"
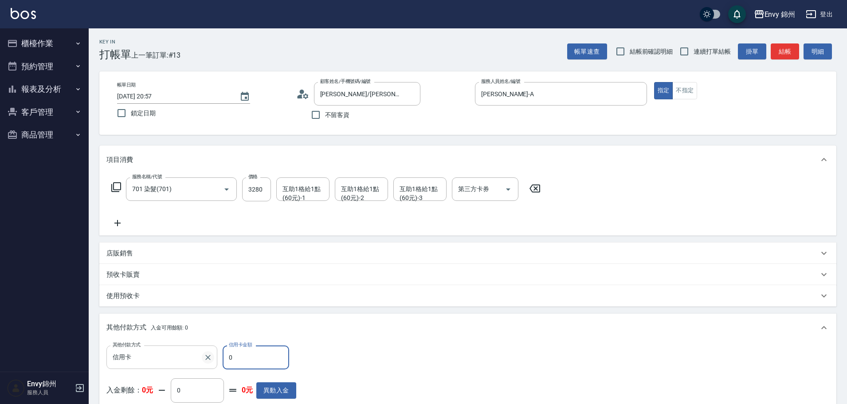
drag, startPoint x: 227, startPoint y: 359, endPoint x: 205, endPoint y: 360, distance: 21.7
click at [212, 360] on div "其他付款方式 信用卡 其他付款方式 信用卡金額 0 信用卡金額" at bounding box center [201, 357] width 190 height 24
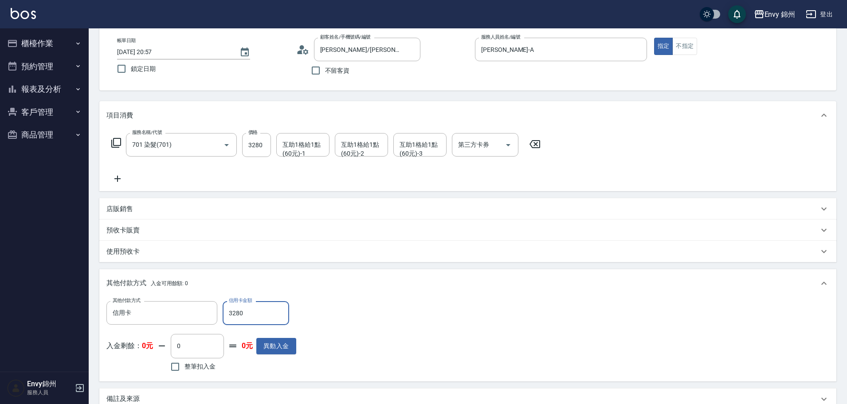
scroll to position [150, 0]
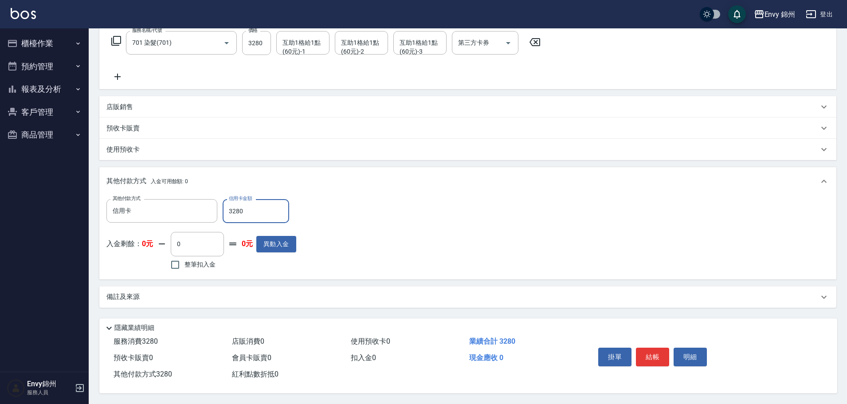
type input "3280"
click at [251, 292] on div "備註及來源" at bounding box center [462, 296] width 712 height 9
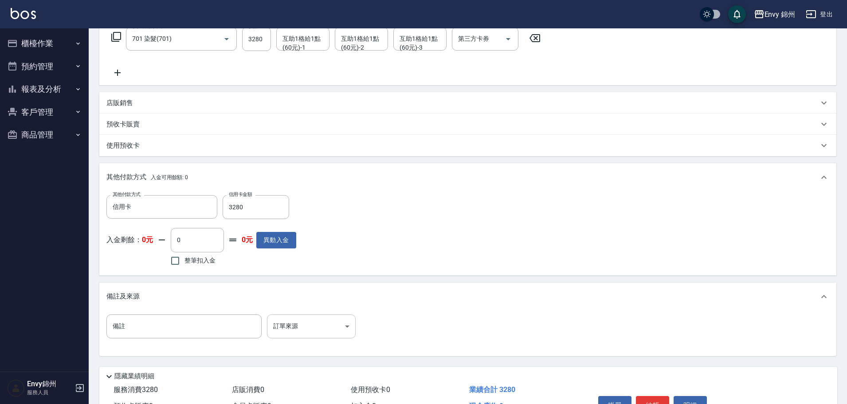
click at [317, 327] on body "Envy 錦州 登出 櫃檯作業 打帳單 帳單列表 現金收支登錄 材料自購登錄 每日結帳 排班表 現場電腦打卡 預約管理 預約管理 單日預約紀錄 單週預約紀錄 …" at bounding box center [423, 151] width 847 height 603
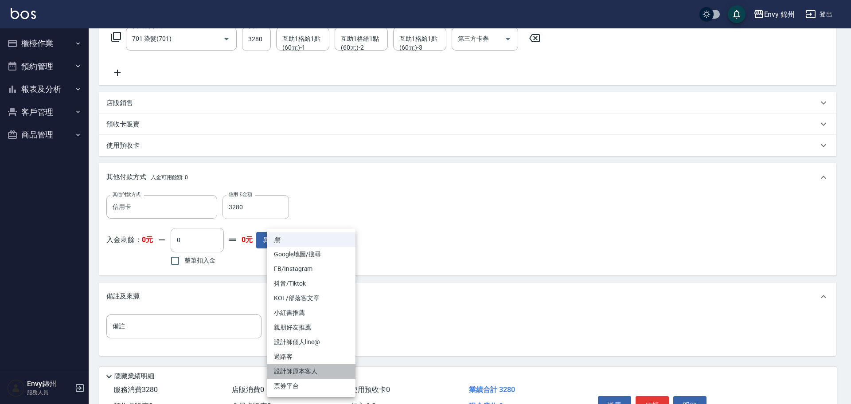
click at [306, 374] on li "設計師原本客人" at bounding box center [311, 371] width 89 height 15
type input "設計師原本客人"
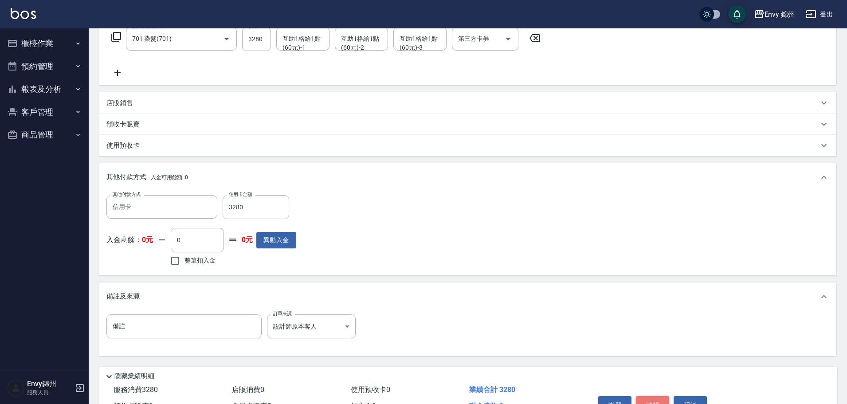
click at [653, 402] on button "結帳" at bounding box center [652, 405] width 33 height 19
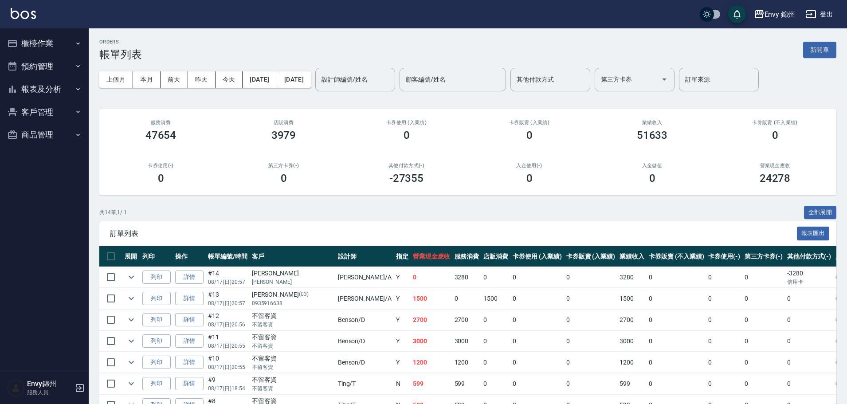
click at [46, 46] on button "櫃檯作業" at bounding box center [45, 43] width 82 height 23
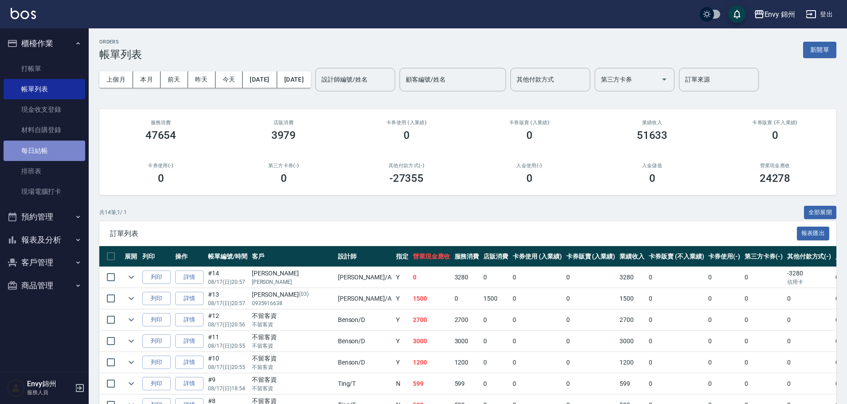
click at [46, 150] on link "每日結帳" at bounding box center [45, 151] width 82 height 20
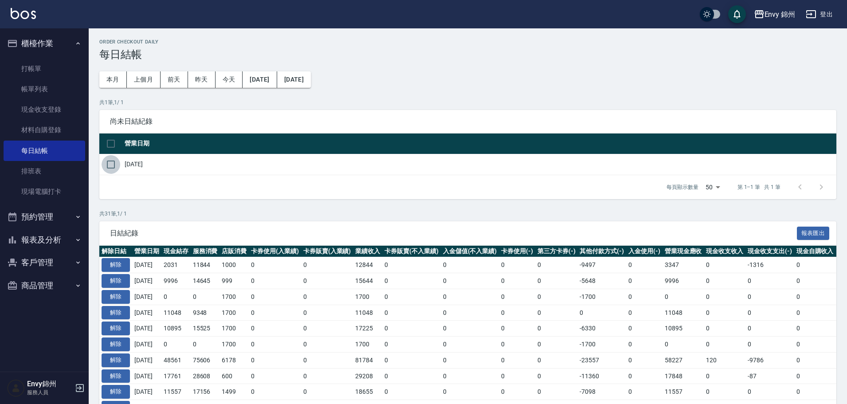
drag, startPoint x: 110, startPoint y: 164, endPoint x: 117, endPoint y: 164, distance: 7.1
click at [110, 164] on input "checkbox" at bounding box center [111, 164] width 19 height 19
checkbox input "true"
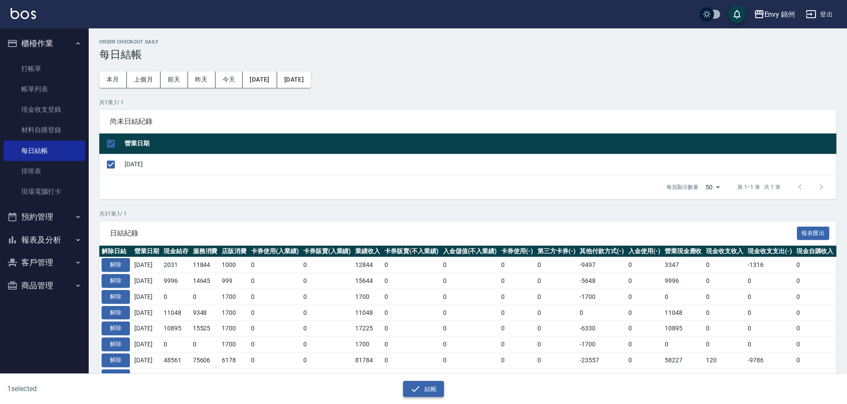
click at [417, 391] on icon "button" at bounding box center [415, 389] width 11 height 11
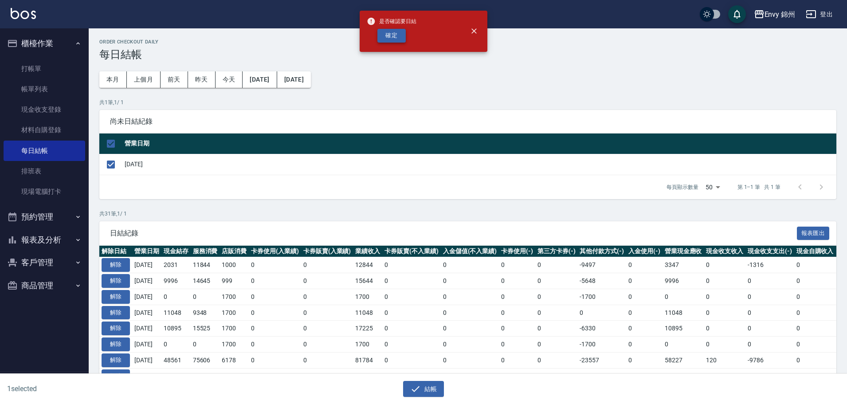
click at [398, 40] on button "確定" at bounding box center [391, 36] width 28 height 14
checkbox input "false"
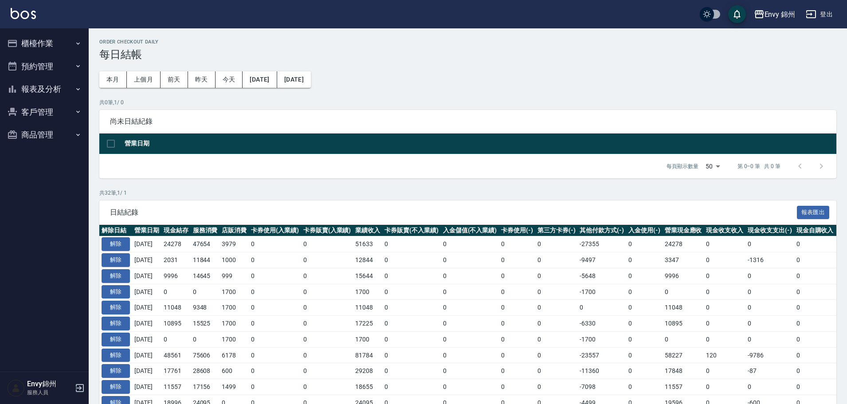
click at [46, 42] on button "櫃檯作業" at bounding box center [45, 43] width 82 height 23
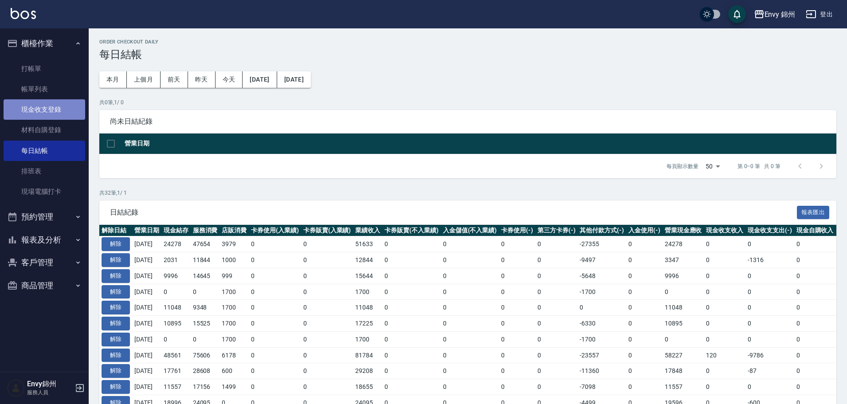
click at [40, 107] on link "現金收支登錄" at bounding box center [45, 109] width 82 height 20
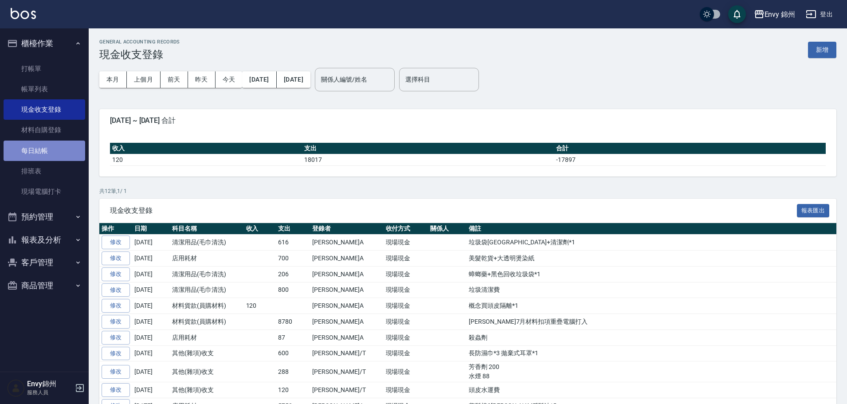
click at [57, 142] on link "每日結帳" at bounding box center [45, 151] width 82 height 20
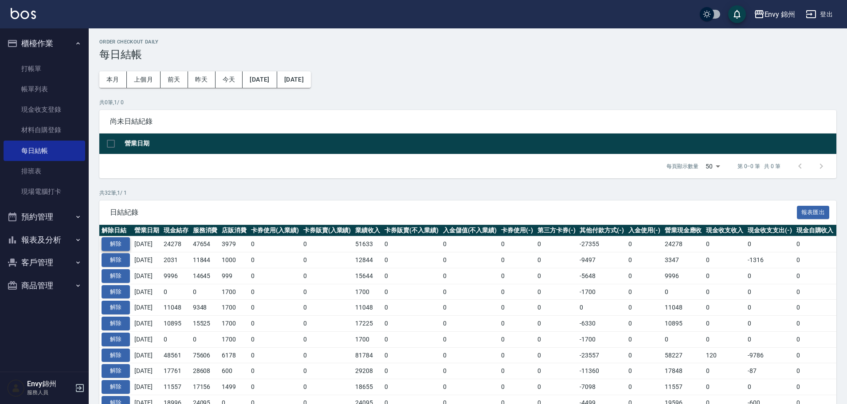
click at [119, 245] on button "解除" at bounding box center [116, 244] width 28 height 14
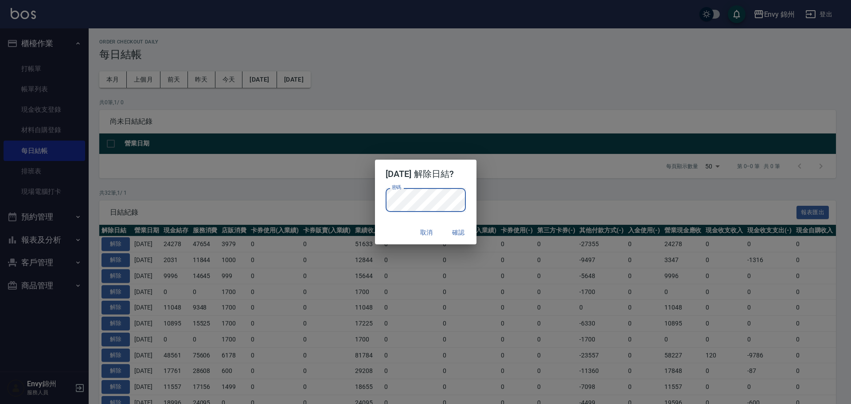
click at [477, 200] on div "密碼 密碼" at bounding box center [426, 204] width 102 height 33
click at [471, 232] on button "確認" at bounding box center [459, 232] width 28 height 16
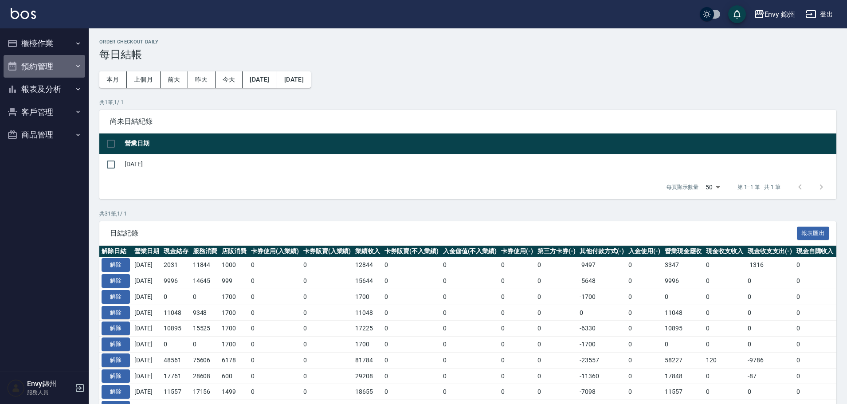
click at [50, 55] on button "預約管理" at bounding box center [45, 66] width 82 height 23
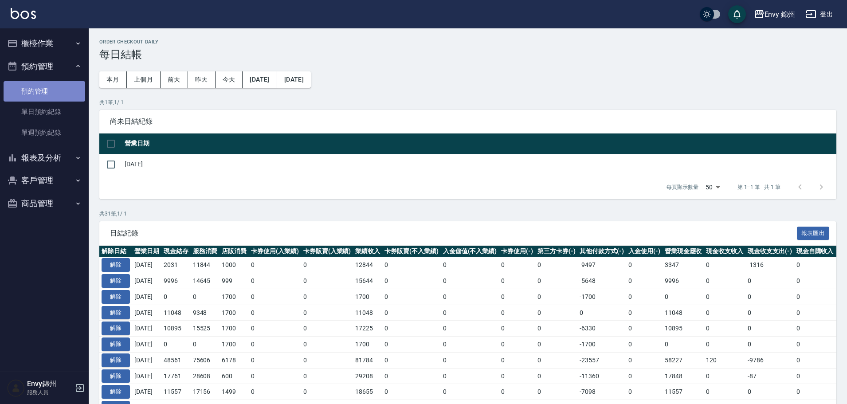
click at [47, 87] on link "預約管理" at bounding box center [45, 91] width 82 height 20
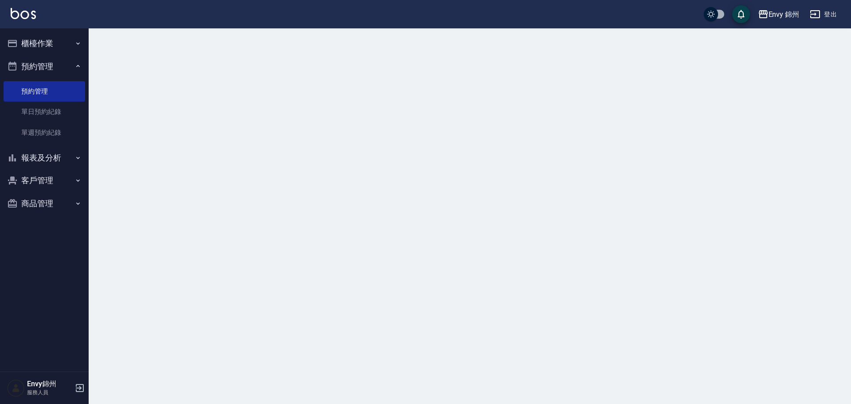
click at [50, 50] on button "櫃檯作業" at bounding box center [45, 43] width 82 height 23
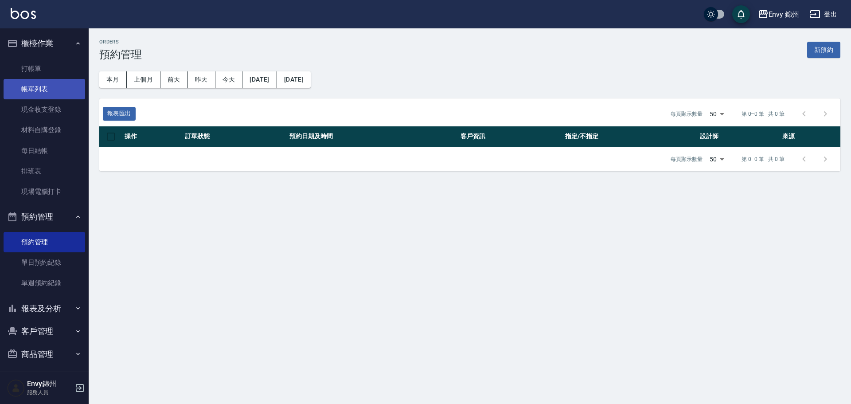
click at [50, 91] on link "帳單列表" at bounding box center [45, 89] width 82 height 20
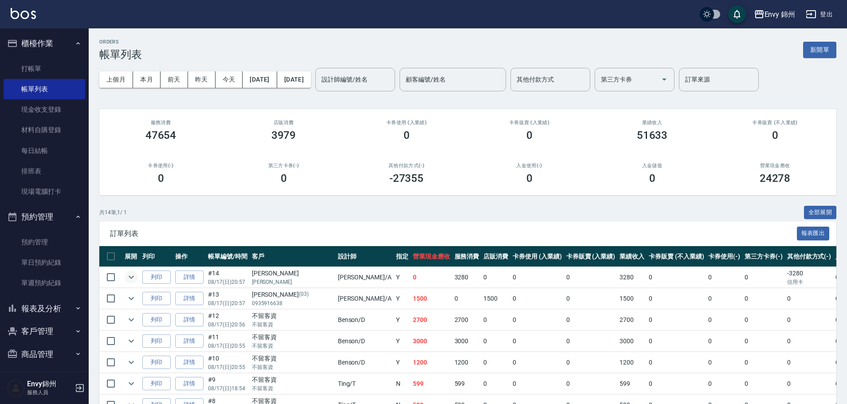
click at [130, 275] on icon "expand row" at bounding box center [131, 277] width 11 height 11
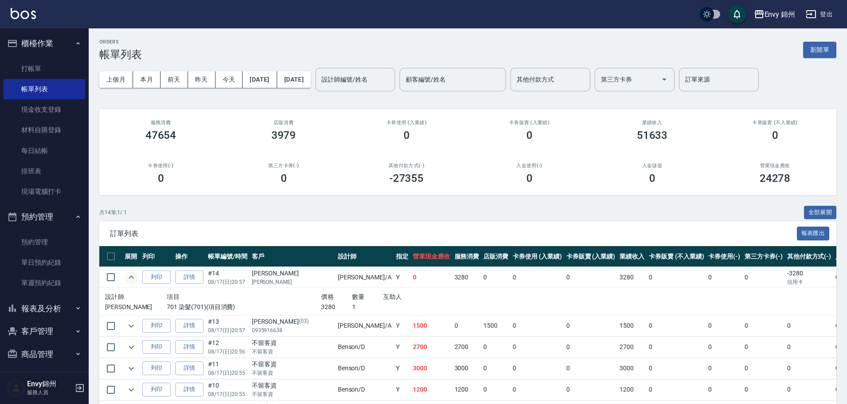
scroll to position [44, 0]
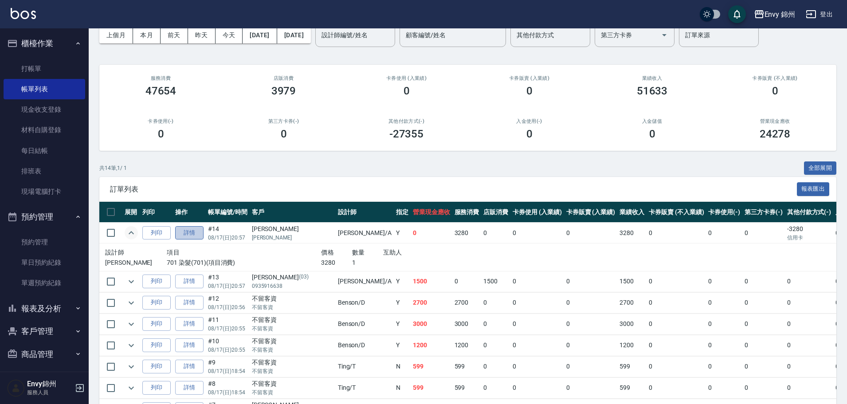
click at [193, 232] on link "詳情" at bounding box center [189, 233] width 28 height 14
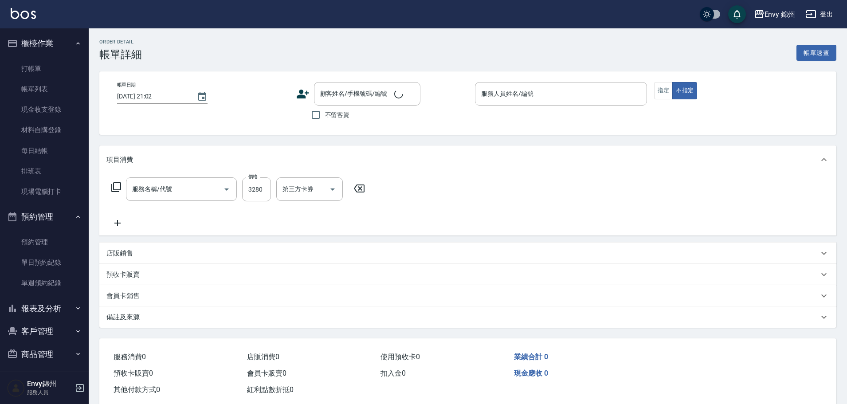
type input "2025/08/17 20:57"
type input "Annie-A"
type input "設計師原本客人"
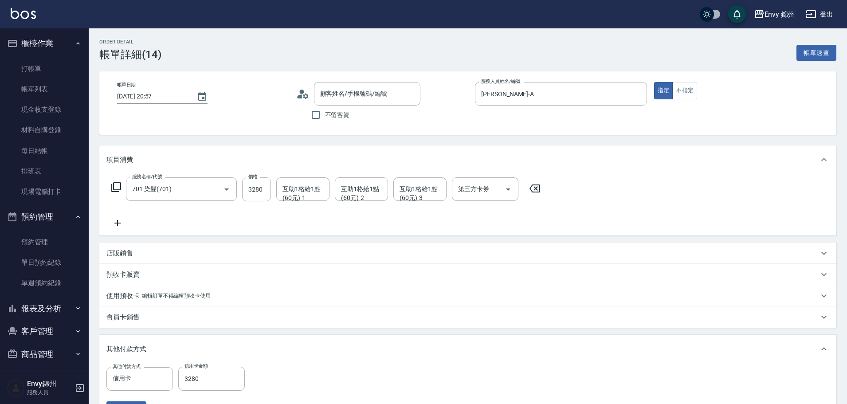
type input "蔡瀚升/蔡瀚升/"
type input "701 染髮(701)"
click at [305, 198] on div "互助1格給1點(60元)-1" at bounding box center [302, 189] width 53 height 24
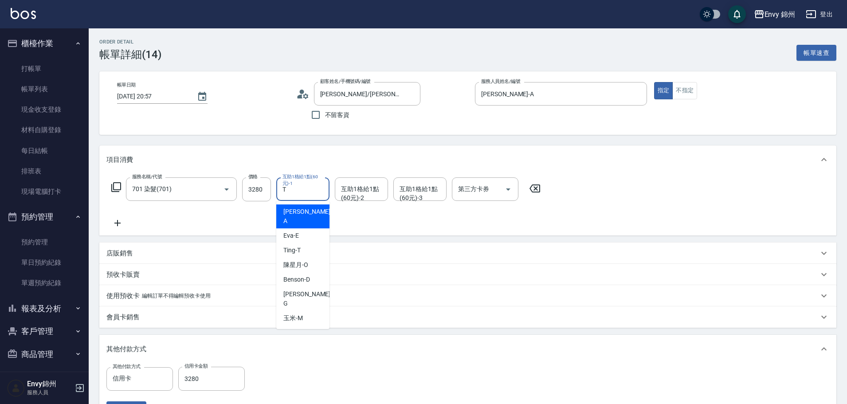
type input "Ting-T"
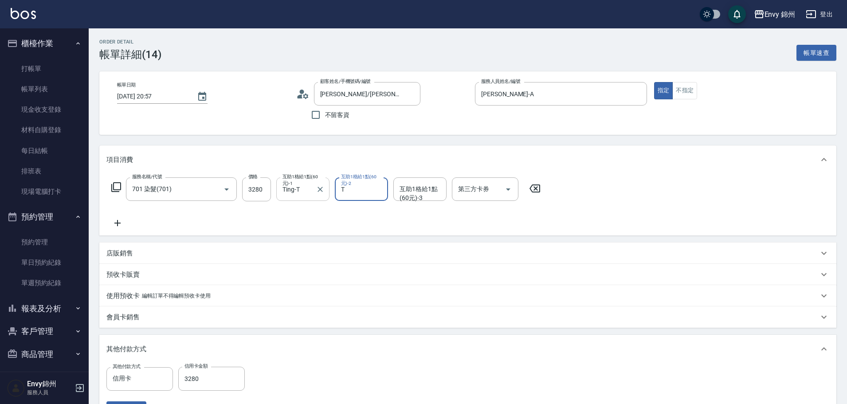
type input "Ting-T"
type input "杉杉-G"
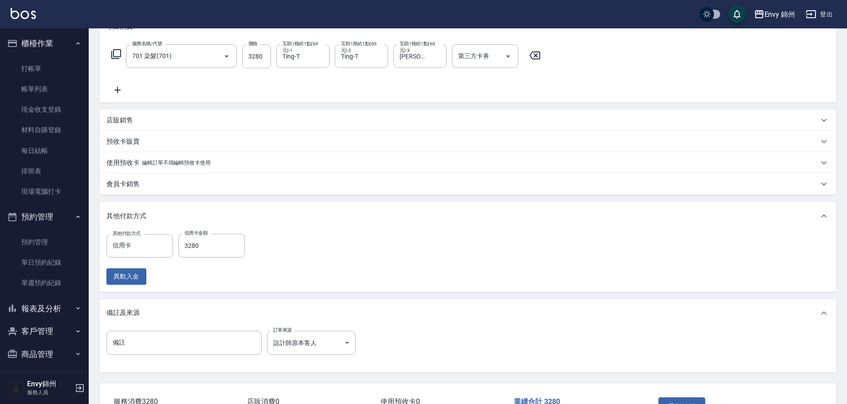
click at [694, 401] on button "重新結帳" at bounding box center [681, 406] width 47 height 19
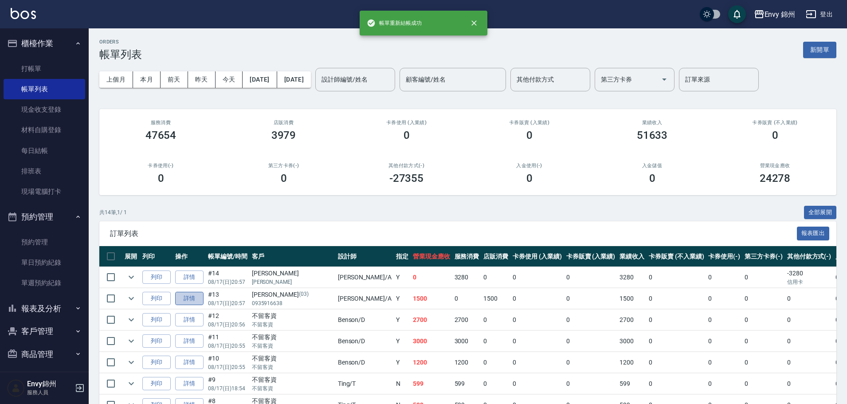
click at [196, 300] on link "詳情" at bounding box center [189, 299] width 28 height 14
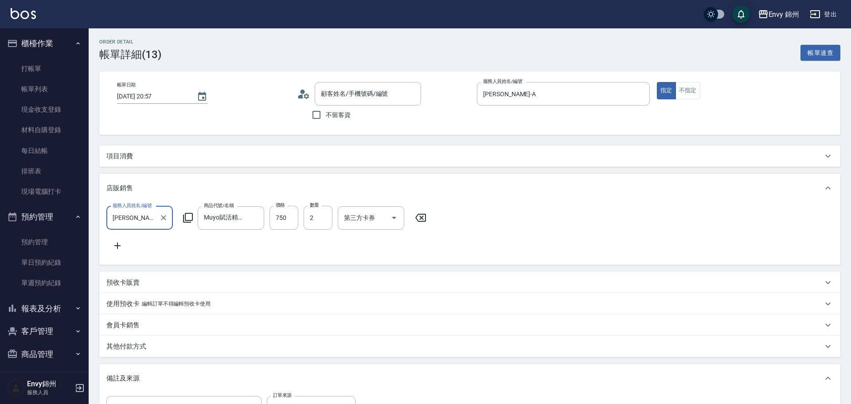
type input "2025/08/17 20:57"
type input "Annie-A"
type input "設計師原本客人"
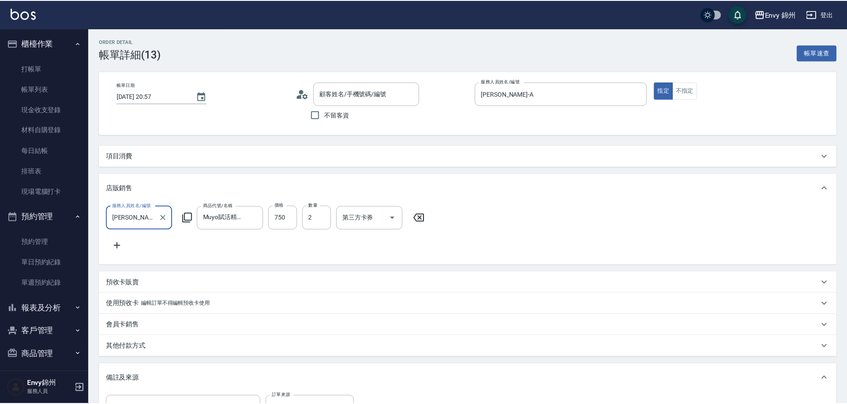
scroll to position [16, 0]
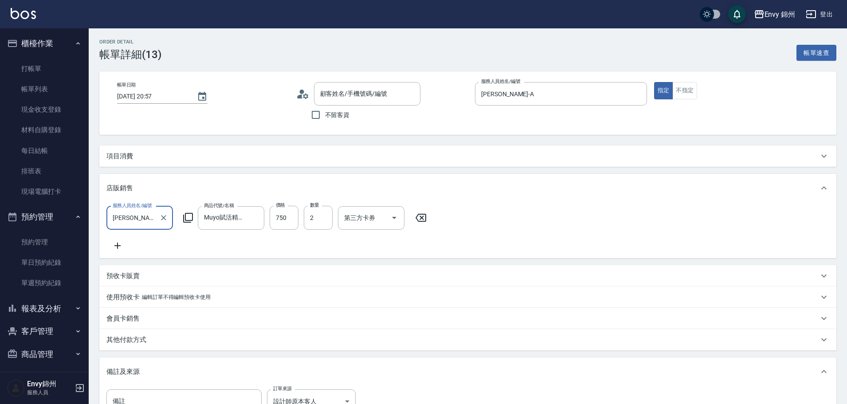
type input "Peggy/0935916638/03"
click at [125, 241] on icon at bounding box center [117, 245] width 22 height 11
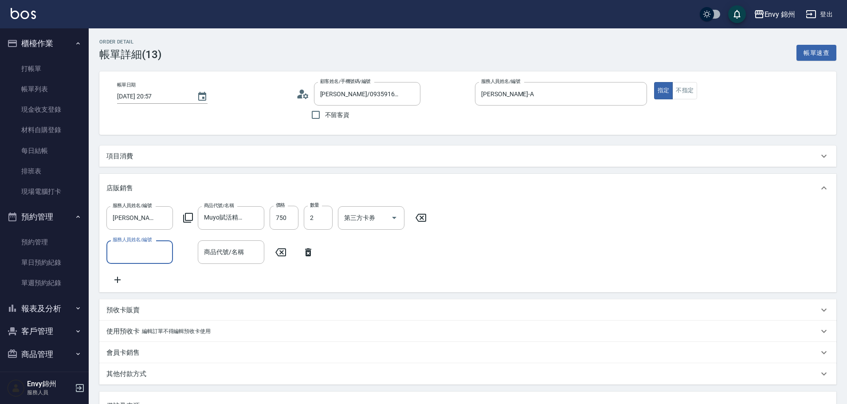
click at [310, 252] on icon at bounding box center [308, 252] width 6 height 8
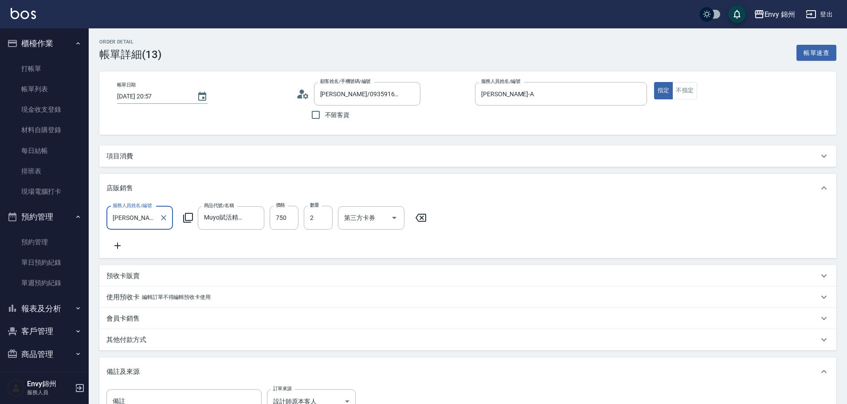
click at [235, 164] on div "項目消費" at bounding box center [467, 155] width 737 height 21
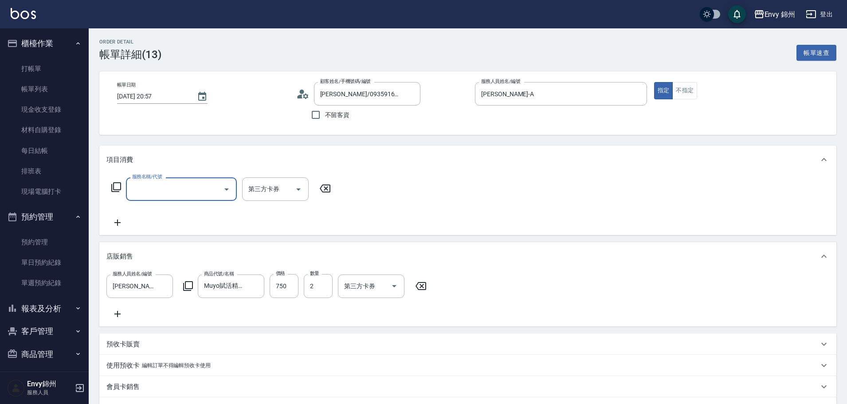
scroll to position [0, 0]
click at [146, 196] on input "服務名稱/代號" at bounding box center [175, 189] width 90 height 16
type input "801 接髮(801)"
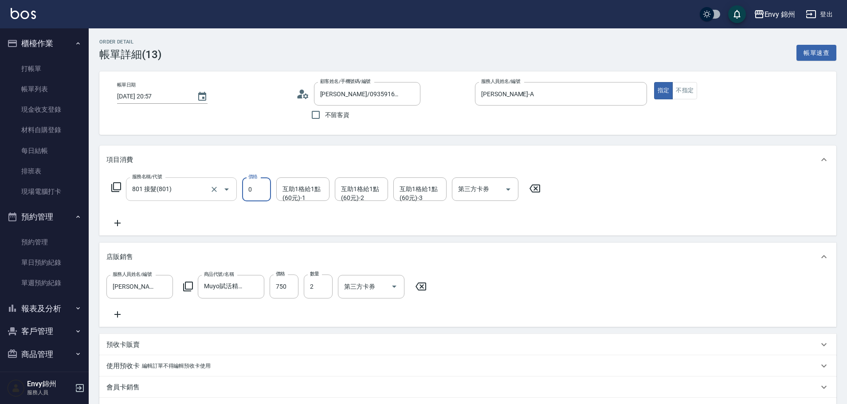
type input "0"
type input "杉杉-G"
type input "陳星月-O"
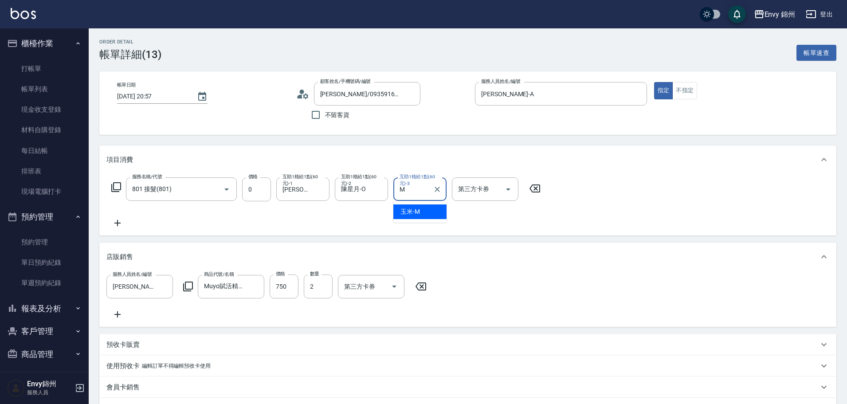
type input "玉米-M"
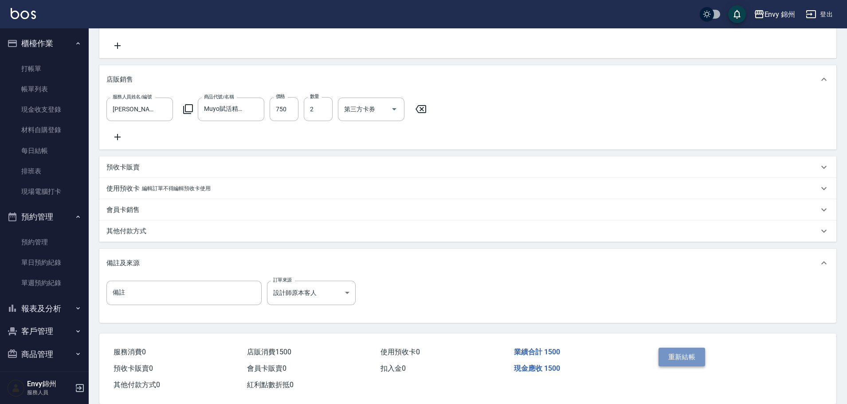
click at [693, 366] on button "重新結帳" at bounding box center [681, 357] width 47 height 19
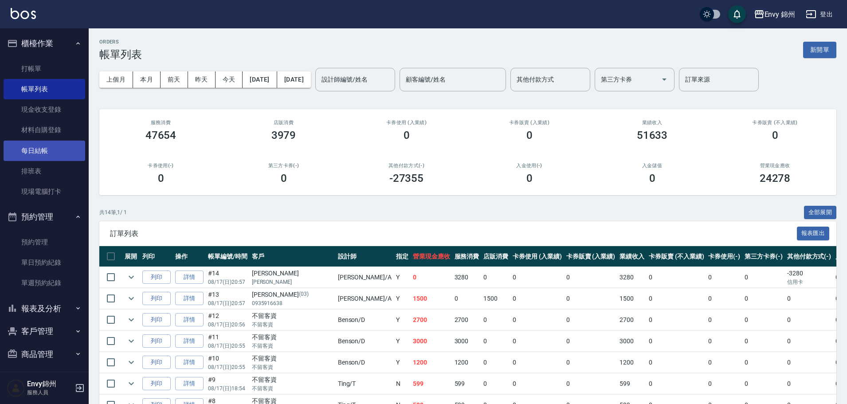
click at [38, 147] on link "每日結帳" at bounding box center [45, 151] width 82 height 20
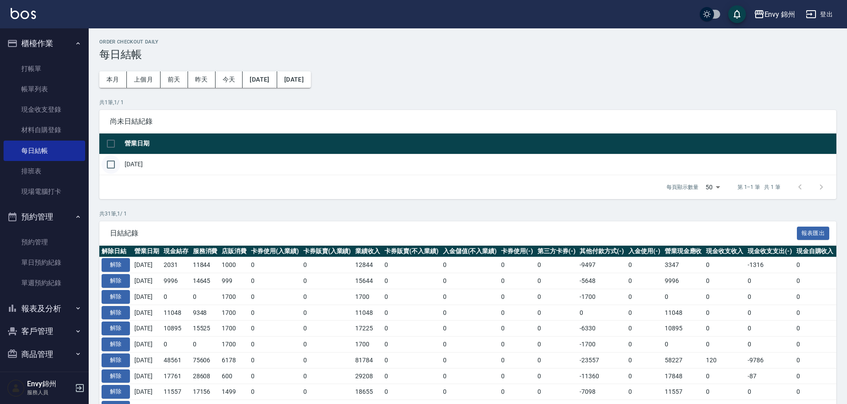
click at [106, 163] on input "checkbox" at bounding box center [111, 164] width 19 height 19
checkbox input "true"
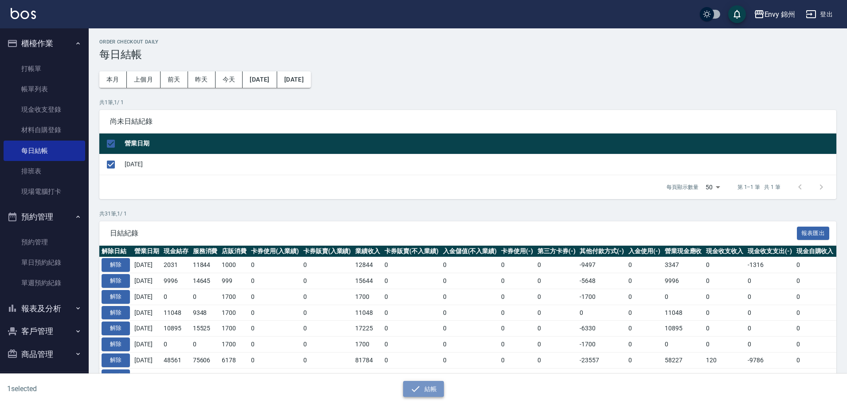
click at [422, 385] on button "結帳" at bounding box center [423, 389] width 41 height 16
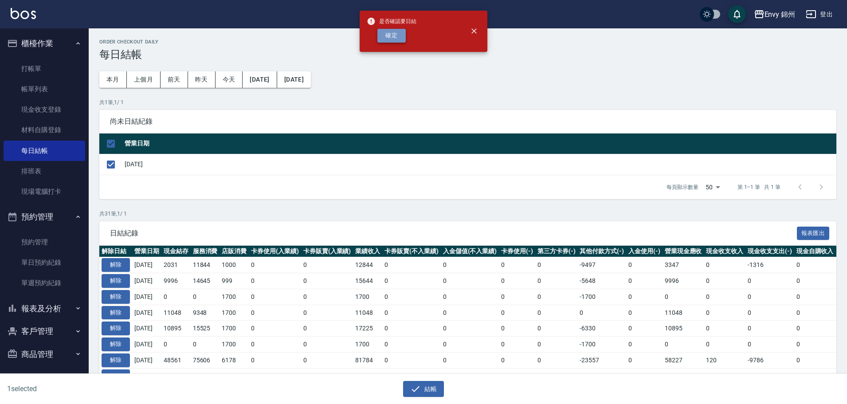
click at [397, 31] on button "確定" at bounding box center [391, 36] width 28 height 14
checkbox input "false"
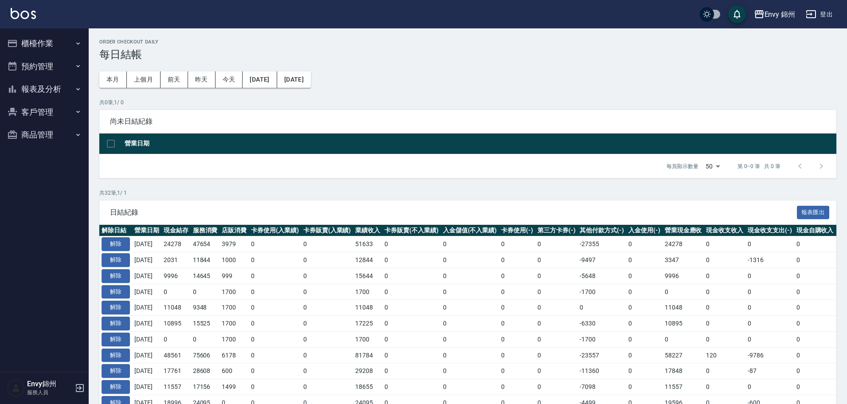
click at [42, 34] on button "櫃檯作業" at bounding box center [45, 43] width 82 height 23
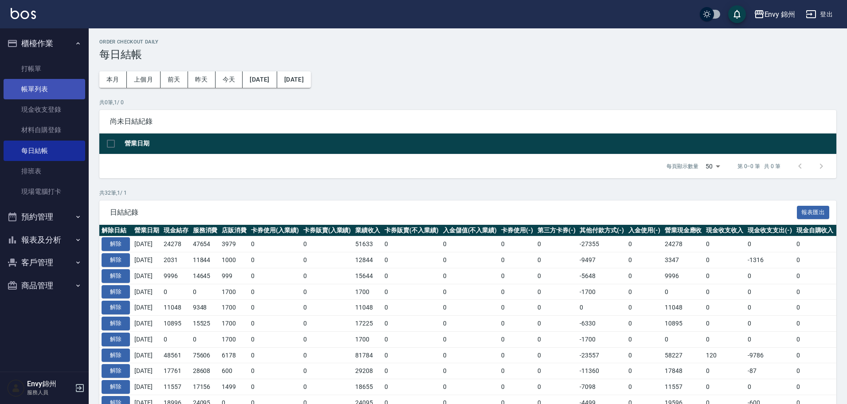
click at [40, 94] on link "帳單列表" at bounding box center [45, 89] width 82 height 20
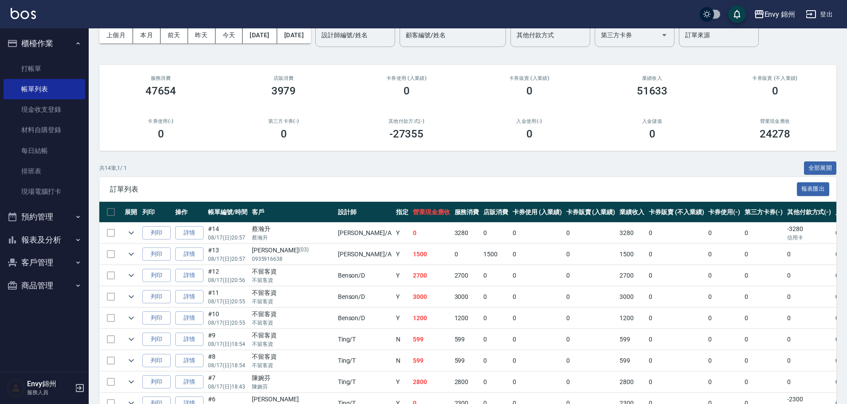
scroll to position [133, 0]
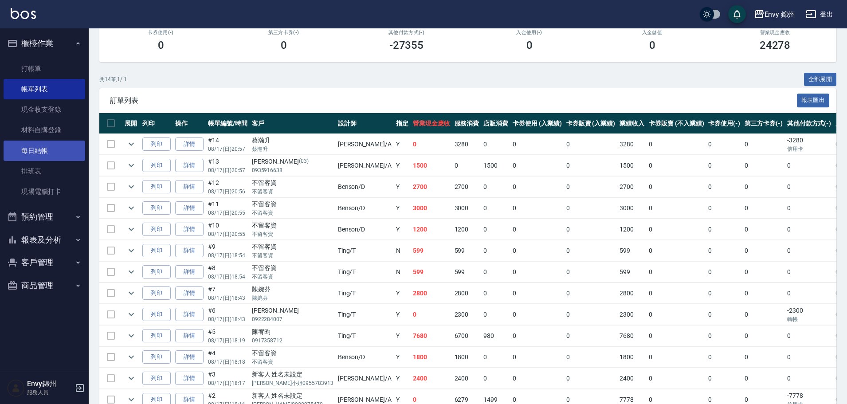
click at [50, 145] on link "每日結帳" at bounding box center [45, 151] width 82 height 20
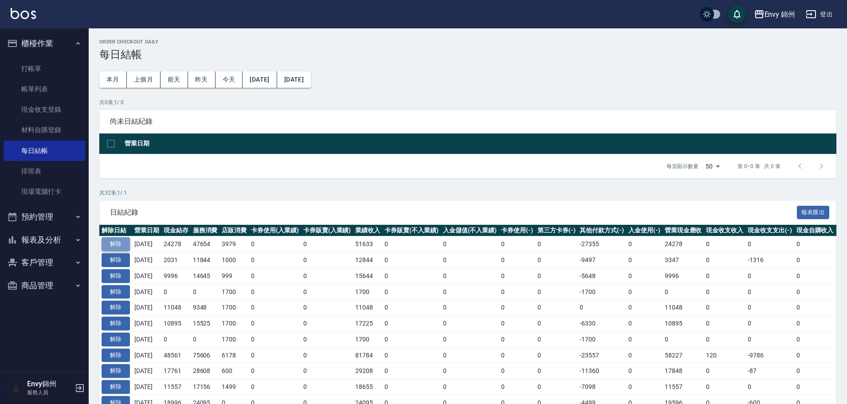
click at [114, 243] on button "解除" at bounding box center [116, 244] width 28 height 14
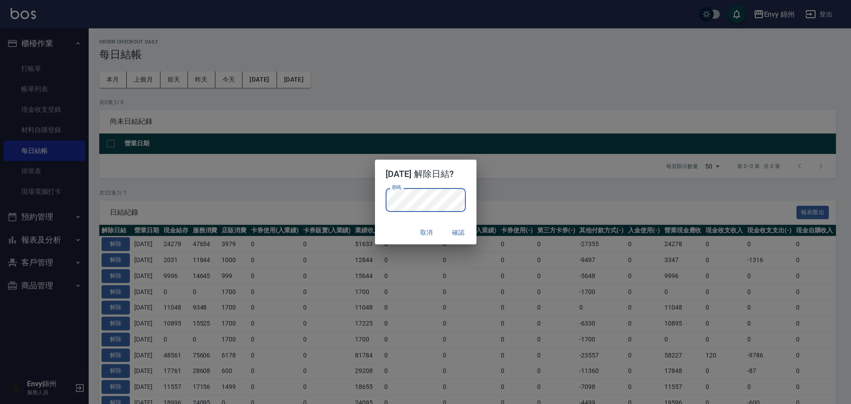
click at [399, 197] on div "密碼 密碼" at bounding box center [426, 200] width 80 height 24
click at [474, 197] on div "密碼 密碼" at bounding box center [426, 204] width 102 height 33
click at [471, 233] on button "確認" at bounding box center [459, 232] width 28 height 16
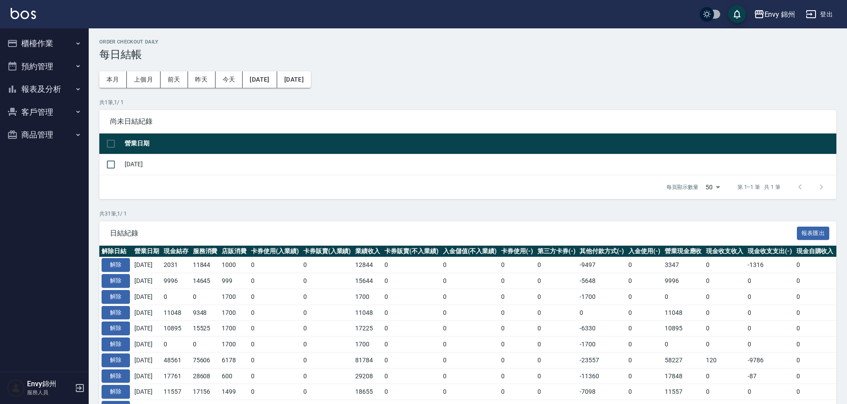
click at [49, 42] on button "櫃檯作業" at bounding box center [45, 43] width 82 height 23
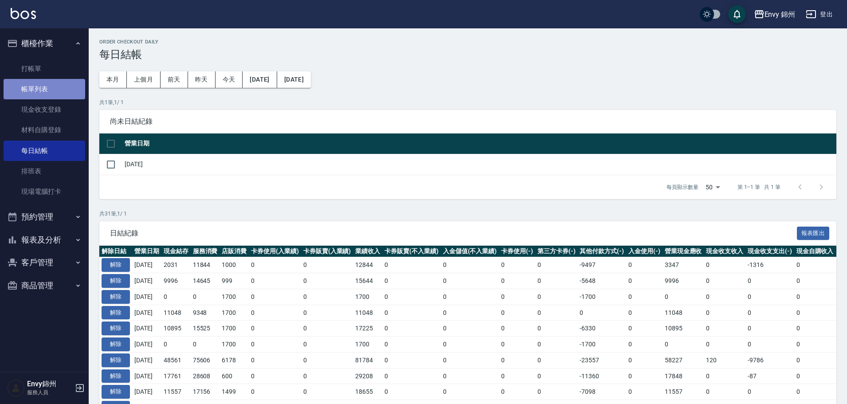
click at [48, 89] on link "帳單列表" at bounding box center [45, 89] width 82 height 20
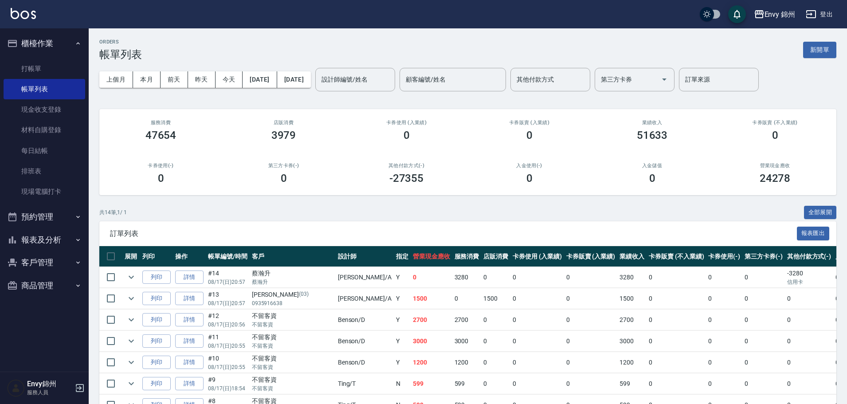
scroll to position [89, 0]
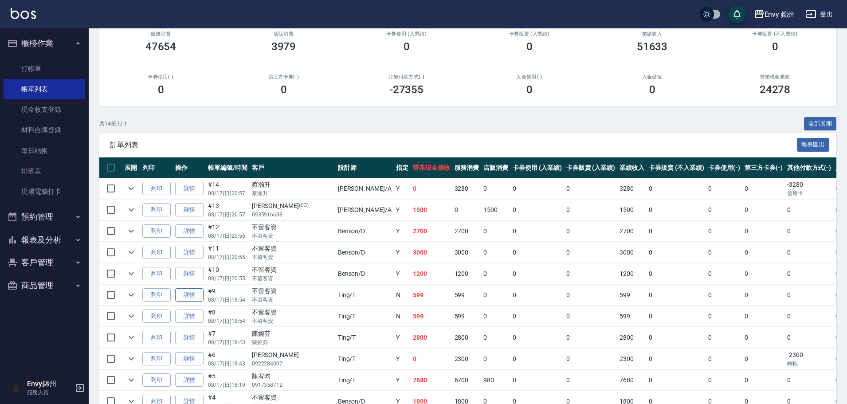
drag, startPoint x: 184, startPoint y: 286, endPoint x: 190, endPoint y: 289, distance: 6.5
click at [190, 289] on td "詳情" at bounding box center [189, 295] width 33 height 21
click at [190, 289] on link "詳情" at bounding box center [189, 295] width 28 height 14
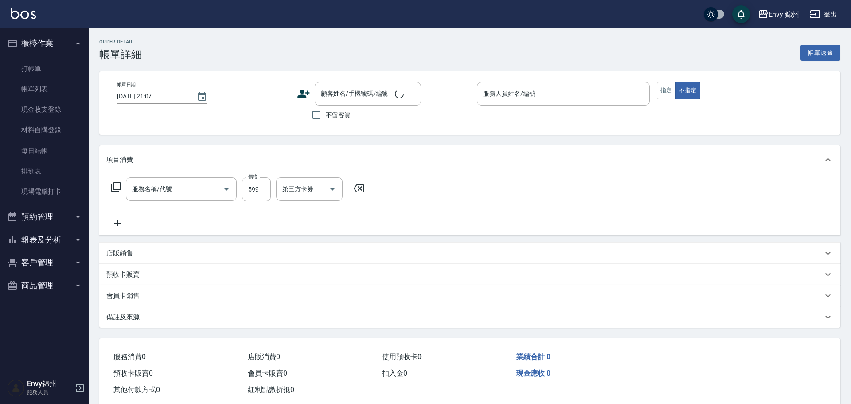
type input "2025/08/17 18:54"
checkbox input "true"
type input "Ting-T"
type input "過路客"
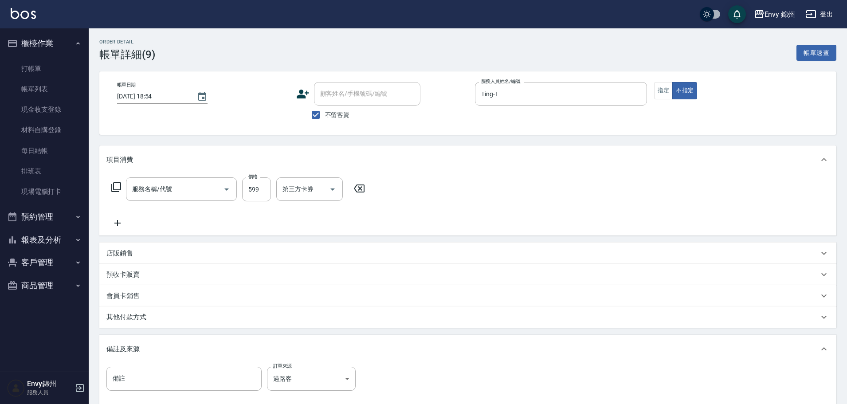
type input "MOYO頭皮clean系列499(405)"
click at [142, 313] on p "其他付款方式" at bounding box center [126, 317] width 40 height 9
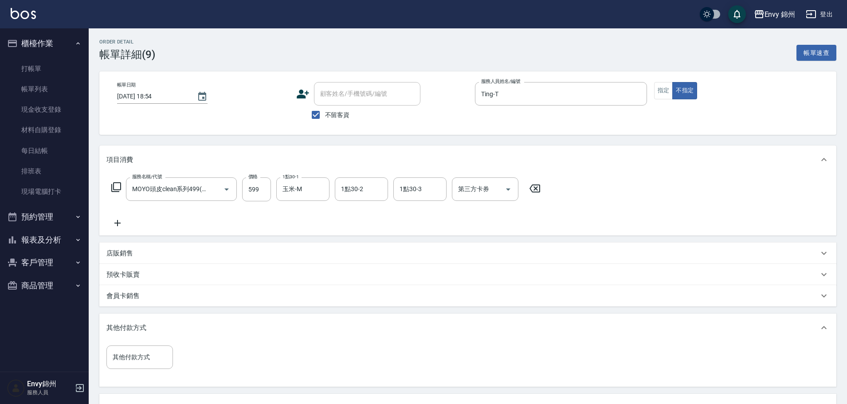
click at [147, 376] on div "其他付款方式 其他付款方式" at bounding box center [142, 362] width 72 height 34
click at [153, 357] on input "其他付款方式" at bounding box center [139, 357] width 59 height 16
click at [137, 248] on span "轉帳" at bounding box center [139, 246] width 67 height 15
type input "轉帳"
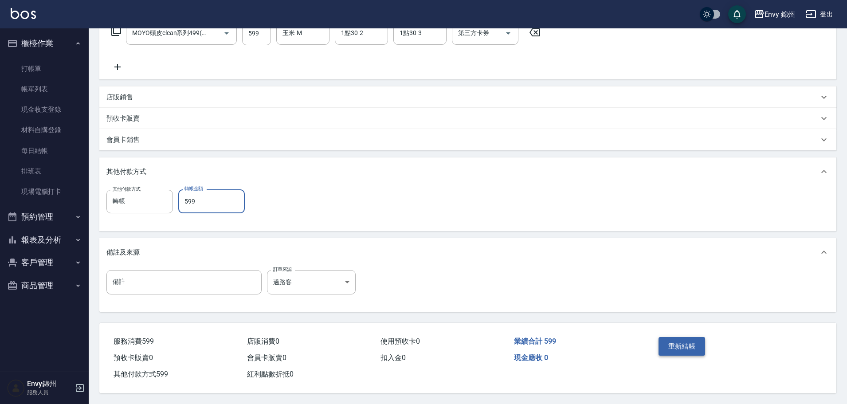
type input "599"
click at [691, 337] on button "重新結帳" at bounding box center [681, 346] width 47 height 19
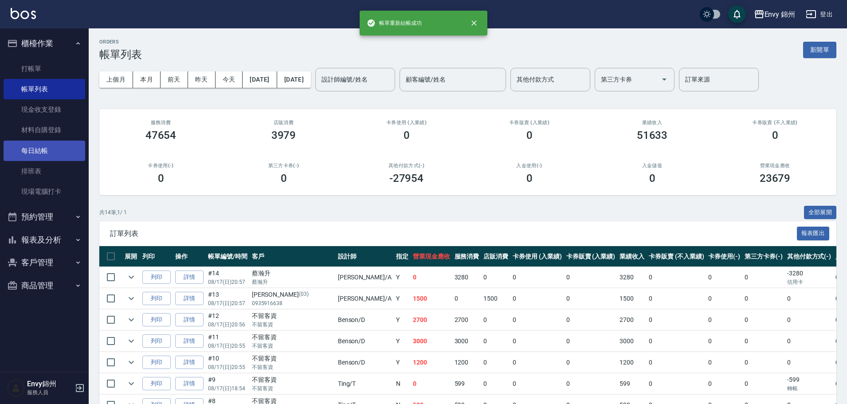
click at [62, 147] on link "每日結帳" at bounding box center [45, 151] width 82 height 20
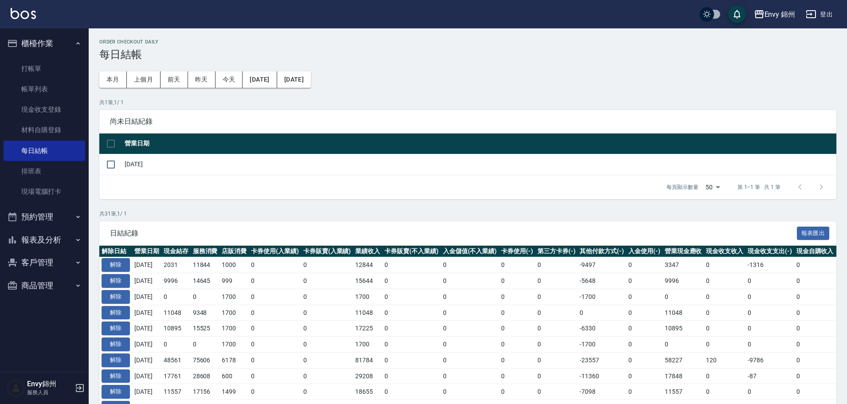
click at [115, 153] on th at bounding box center [110, 143] width 23 height 21
click at [106, 162] on input "checkbox" at bounding box center [111, 164] width 19 height 19
checkbox input "true"
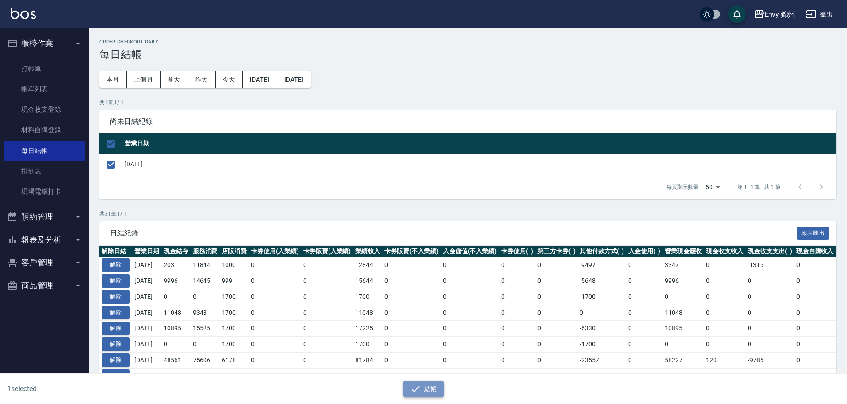
click at [427, 388] on button "結帳" at bounding box center [423, 389] width 41 height 16
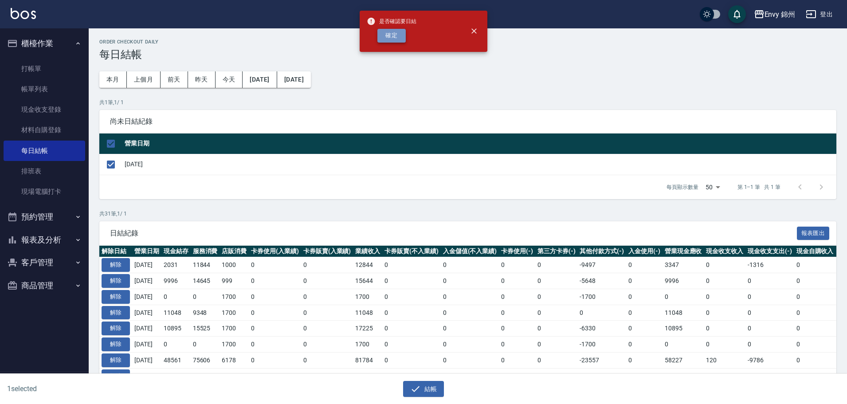
click at [390, 42] on button "確定" at bounding box center [391, 36] width 28 height 14
checkbox input "false"
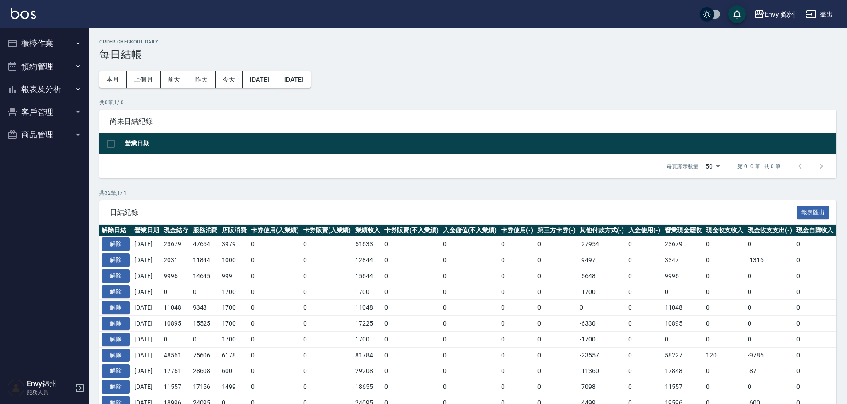
click at [824, 11] on button "登出" at bounding box center [819, 14] width 34 height 16
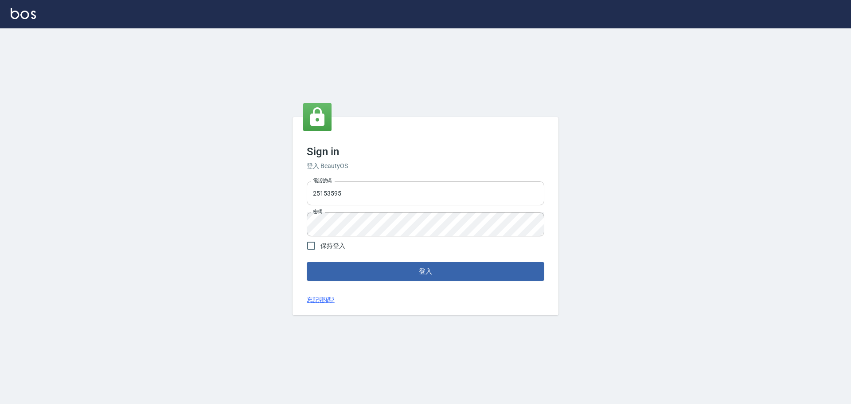
click at [387, 184] on input "25153595" at bounding box center [426, 193] width 238 height 24
type input "9990001234567"
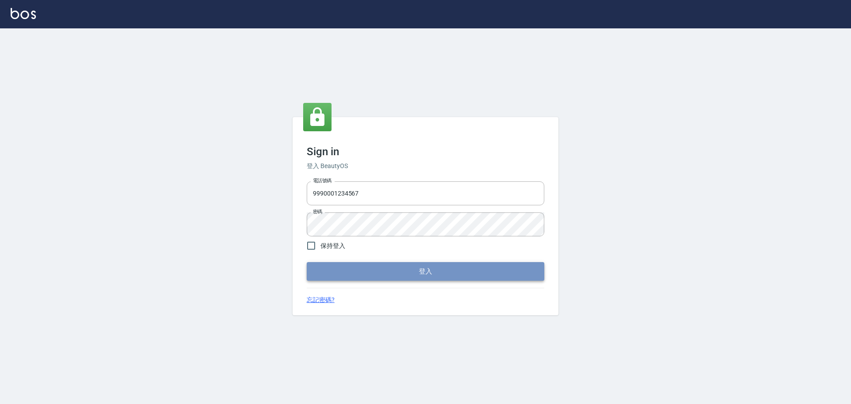
click at [414, 275] on button "登入" at bounding box center [426, 271] width 238 height 19
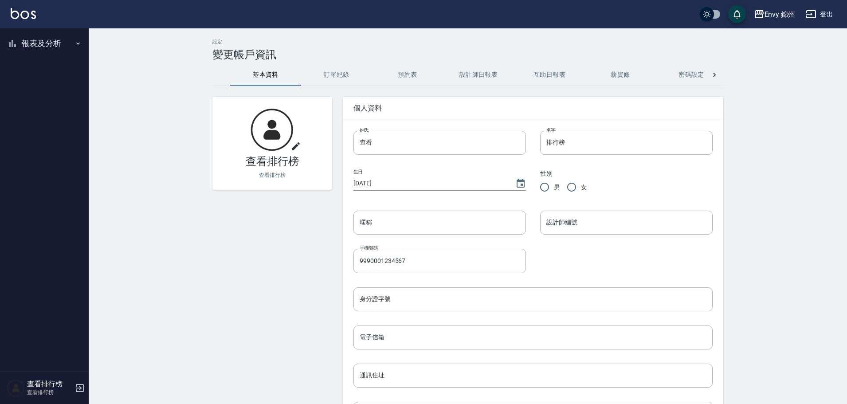
click at [36, 32] on button "報表及分析" at bounding box center [45, 43] width 82 height 23
click at [43, 109] on link "設計師排行榜" at bounding box center [45, 109] width 82 height 20
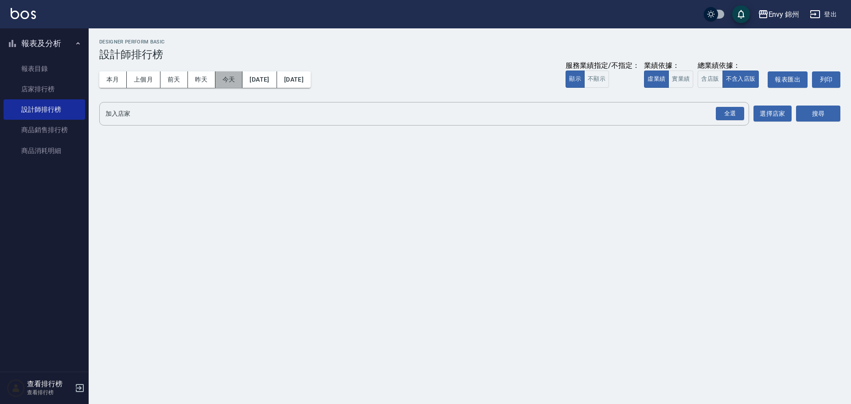
click at [225, 80] on button "今天" at bounding box center [228, 79] width 27 height 16
click at [818, 114] on button "搜尋" at bounding box center [818, 114] width 44 height 16
drag, startPoint x: 730, startPoint y: 117, endPoint x: 812, endPoint y: 116, distance: 82.0
click at [730, 117] on div "全選" at bounding box center [730, 114] width 28 height 14
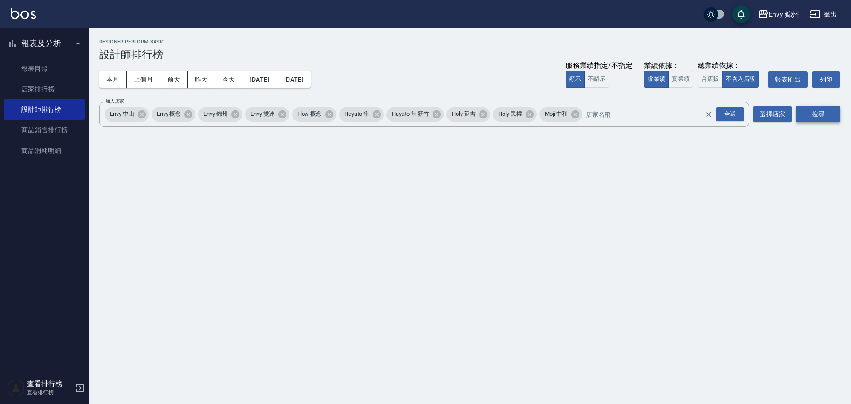
click at [820, 117] on button "搜尋" at bounding box center [818, 114] width 44 height 16
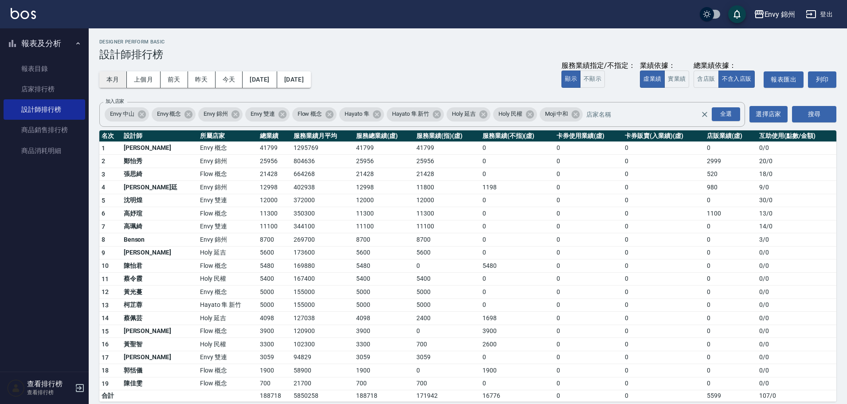
click at [116, 81] on button "本月" at bounding box center [112, 79] width 27 height 16
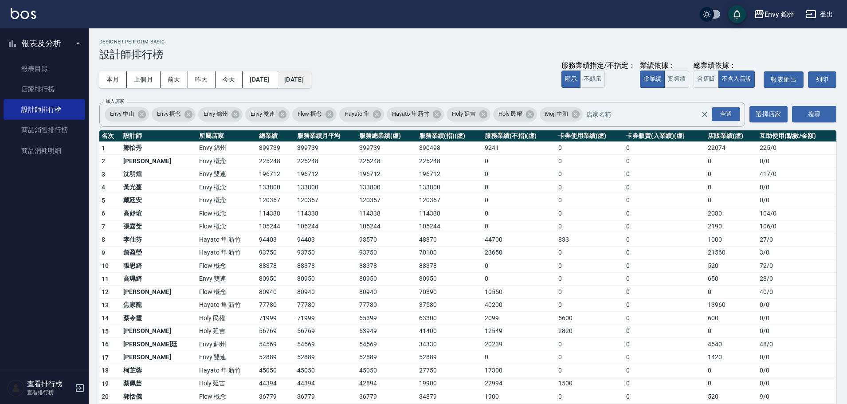
click at [311, 78] on button "[DATE]" at bounding box center [294, 79] width 34 height 16
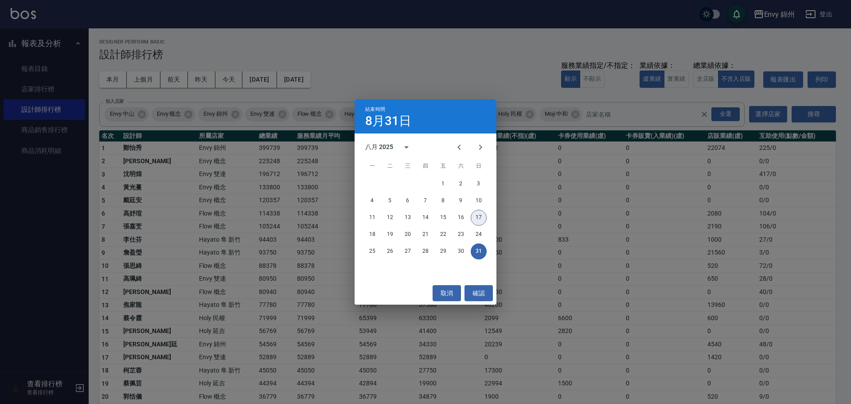
drag, startPoint x: 482, startPoint y: 218, endPoint x: 490, endPoint y: 223, distance: 9.7
click at [486, 218] on button "17" at bounding box center [479, 218] width 16 height 16
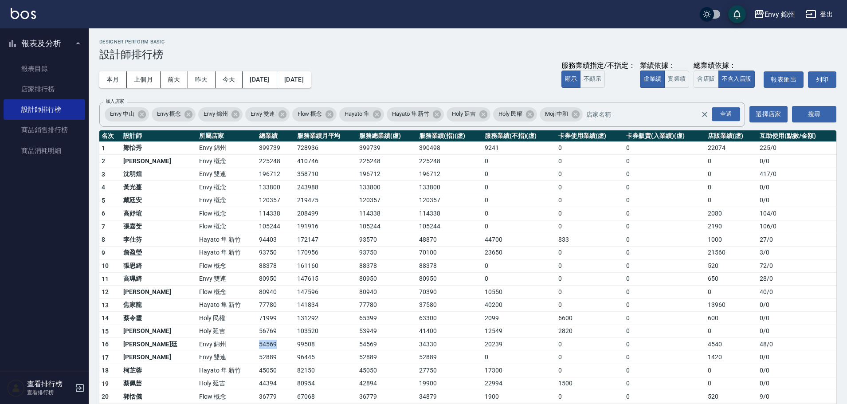
drag, startPoint x: 219, startPoint y: 348, endPoint x: 248, endPoint y: 350, distance: 28.9
click at [248, 350] on tr "16 [PERSON_NAME]廷 [GEOGRAPHIC_DATA] 99508 54569 34330 20239 0 0 4540 48 / 0" at bounding box center [467, 344] width 737 height 13
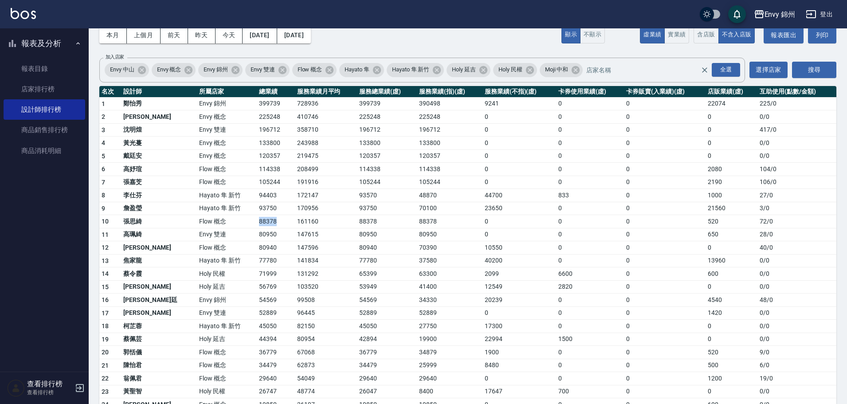
drag, startPoint x: 222, startPoint y: 223, endPoint x: 240, endPoint y: 222, distance: 18.3
click at [257, 222] on td "88378" at bounding box center [276, 221] width 38 height 13
drag, startPoint x: 220, startPoint y: 257, endPoint x: 262, endPoint y: 258, distance: 41.7
click at [260, 258] on tr "13 [PERSON_NAME] 新竹 77780 141834 77780 37580 40200 0 0 13960 0 / 0" at bounding box center [467, 260] width 737 height 13
drag, startPoint x: 225, startPoint y: 222, endPoint x: 255, endPoint y: 228, distance: 30.3
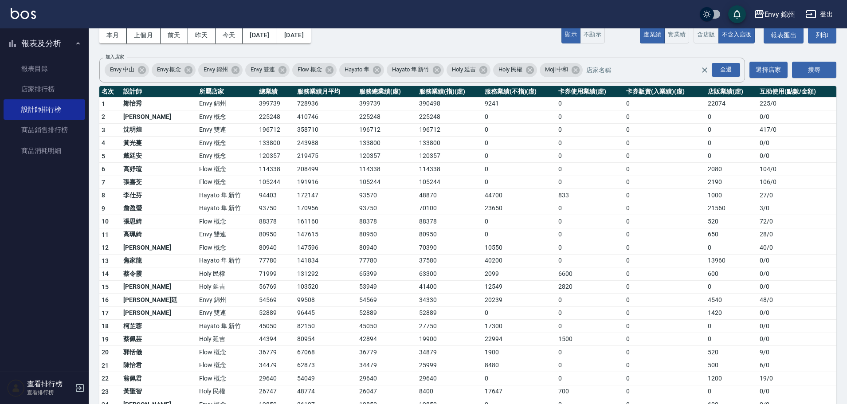
click at [257, 226] on td "88378" at bounding box center [276, 221] width 38 height 13
drag, startPoint x: 233, startPoint y: 285, endPoint x: 242, endPoint y: 282, distance: 10.0
click at [257, 286] on td "56769" at bounding box center [276, 286] width 38 height 13
click at [231, 35] on button "今天" at bounding box center [228, 35] width 27 height 16
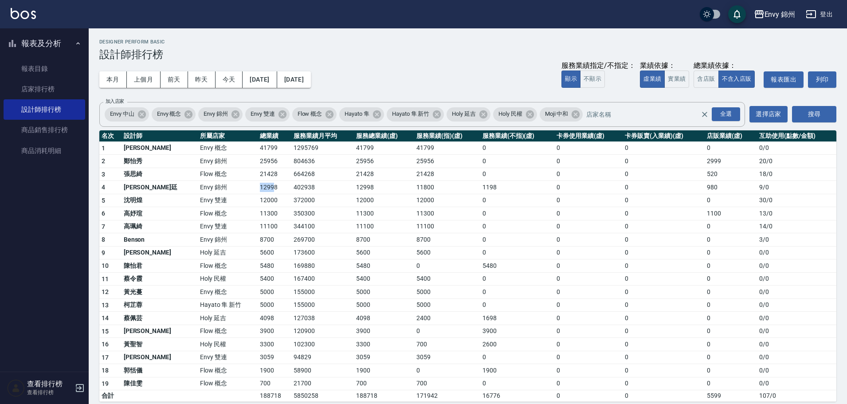
drag, startPoint x: 225, startPoint y: 190, endPoint x: 237, endPoint y: 184, distance: 12.9
click at [258, 184] on td "12998" at bounding box center [275, 187] width 34 height 13
click at [121, 86] on button "本月" at bounding box center [112, 79] width 27 height 16
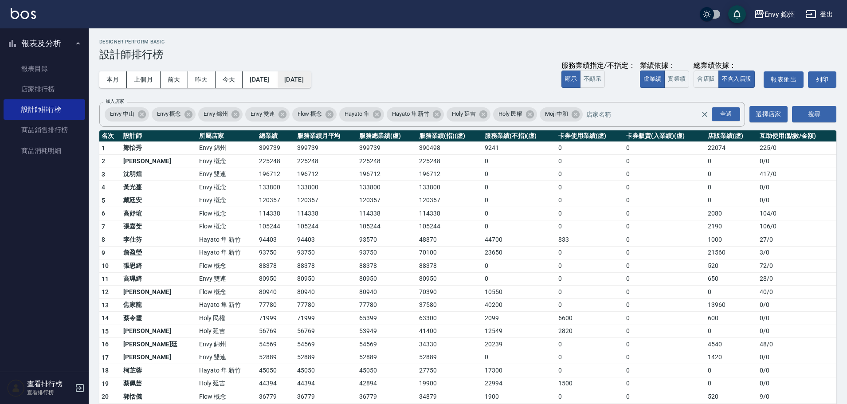
click at [311, 80] on button "[DATE]" at bounding box center [294, 79] width 34 height 16
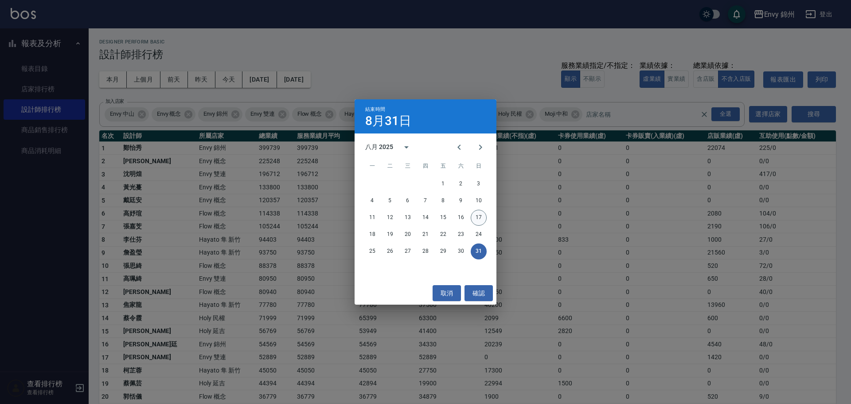
click at [480, 218] on button "17" at bounding box center [479, 218] width 16 height 16
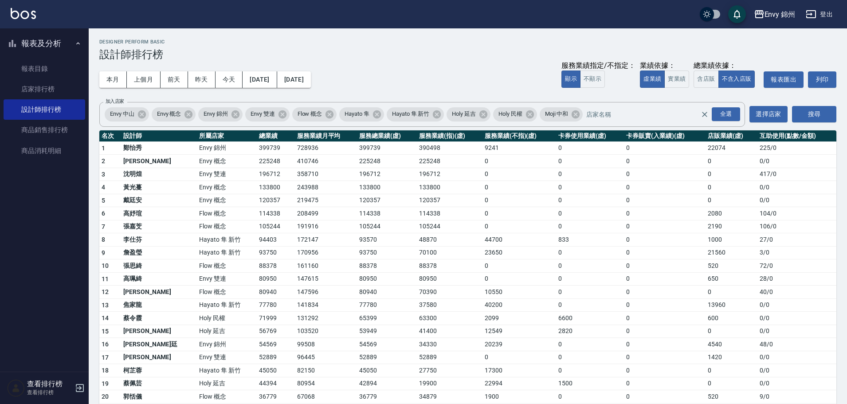
scroll to position [89, 0]
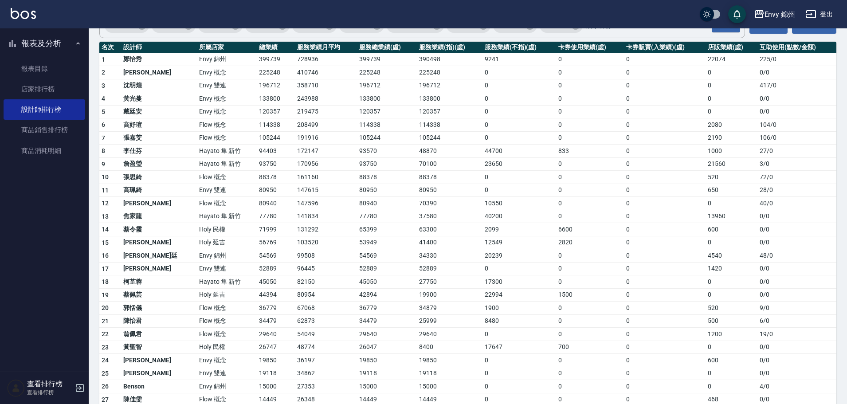
click at [828, 9] on button "登出" at bounding box center [819, 14] width 34 height 16
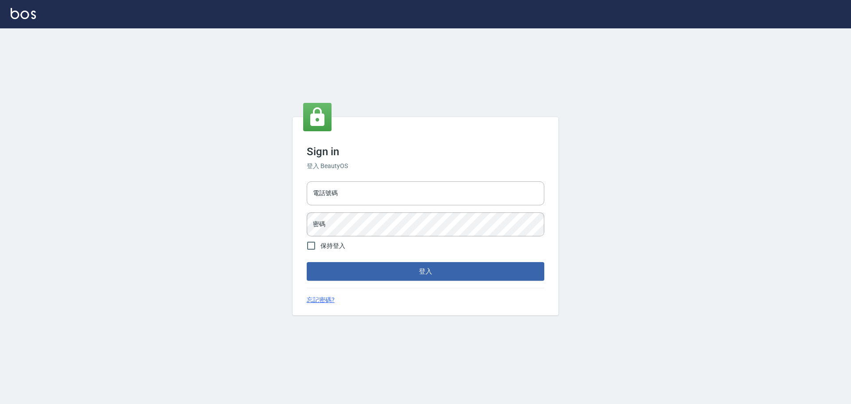
type input "9990001234567"
drag, startPoint x: 368, startPoint y: 196, endPoint x: 375, endPoint y: 200, distance: 7.8
click at [368, 196] on input "9990001234567" at bounding box center [426, 193] width 238 height 24
type input "25153595"
click at [387, 263] on button "登入" at bounding box center [426, 271] width 238 height 19
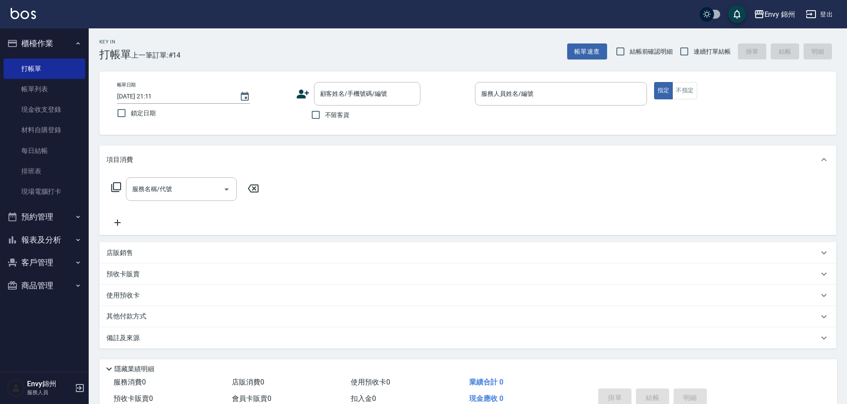
click at [46, 221] on button "預約管理" at bounding box center [45, 216] width 82 height 23
click at [61, 312] on button "報表及分析" at bounding box center [45, 308] width 82 height 23
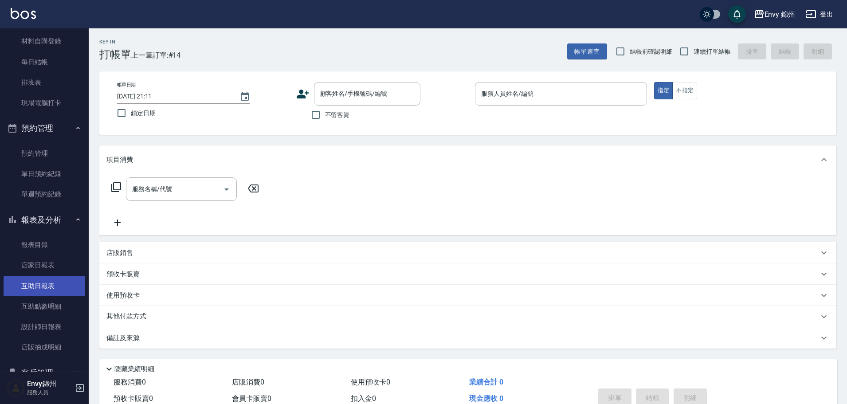
click at [56, 291] on link "互助日報表" at bounding box center [45, 286] width 82 height 20
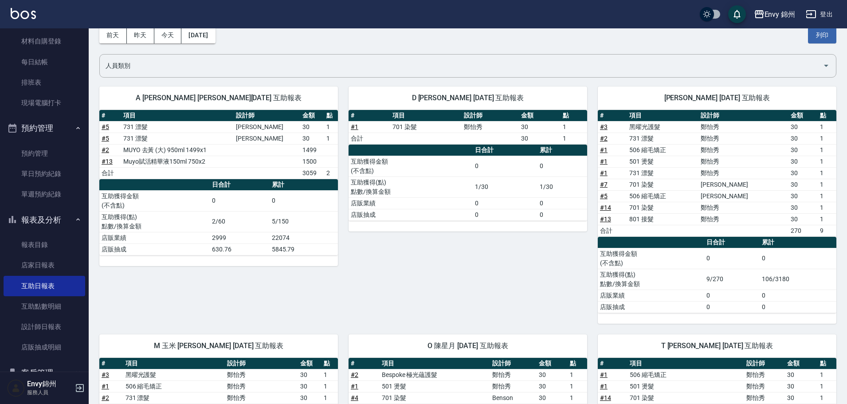
scroll to position [89, 0]
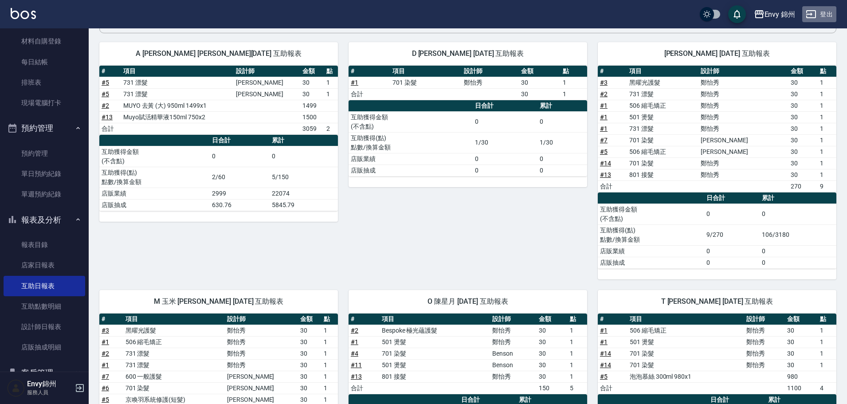
click at [821, 16] on button "登出" at bounding box center [819, 14] width 34 height 16
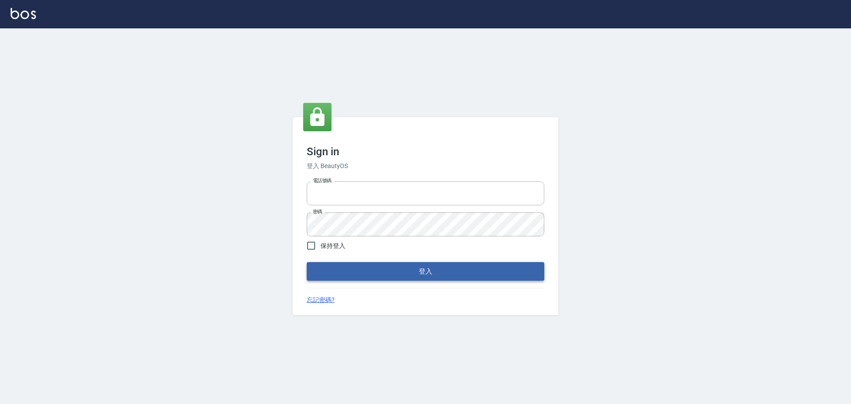
type input "25153595"
click at [376, 274] on button "登入" at bounding box center [426, 271] width 238 height 19
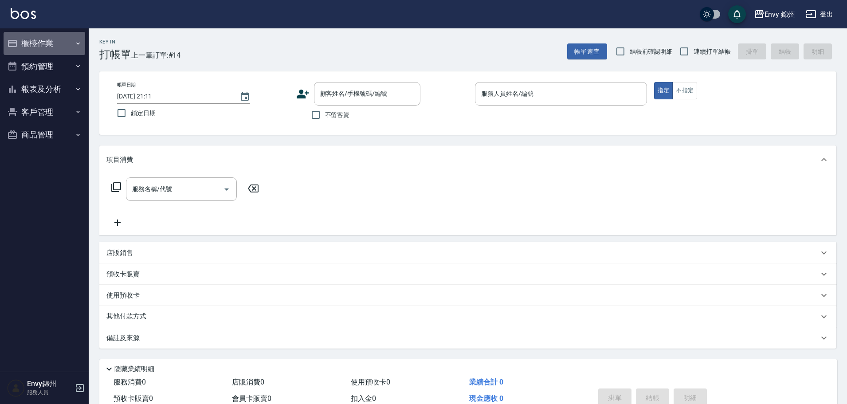
click at [62, 47] on button "櫃檯作業" at bounding box center [45, 43] width 82 height 23
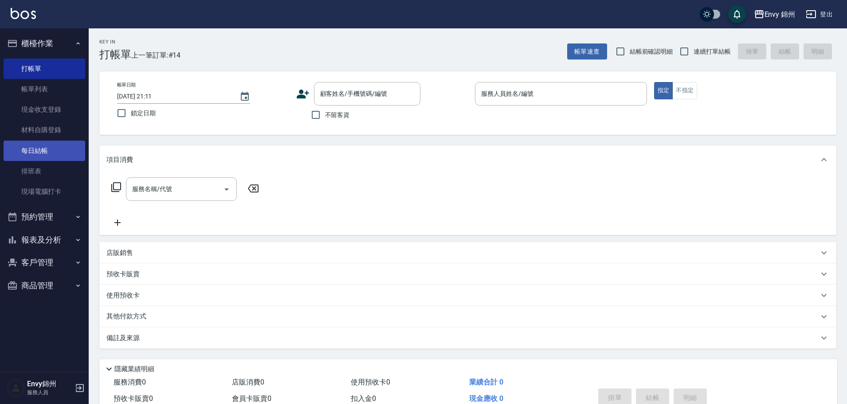
click at [55, 145] on link "每日結帳" at bounding box center [45, 151] width 82 height 20
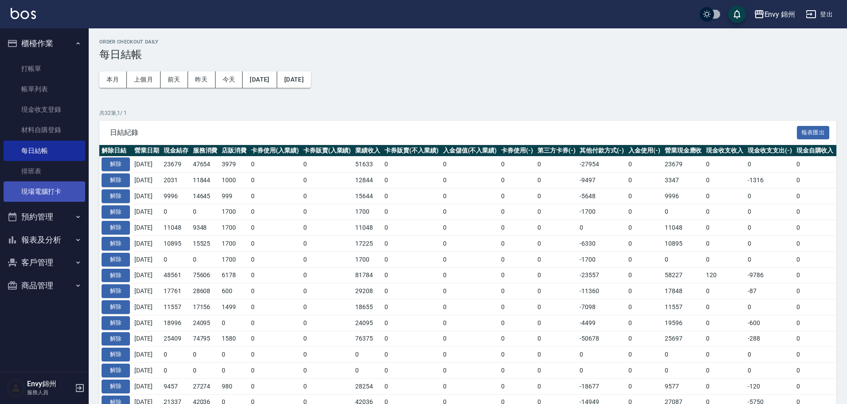
click at [48, 192] on link "現場電腦打卡" at bounding box center [45, 191] width 82 height 20
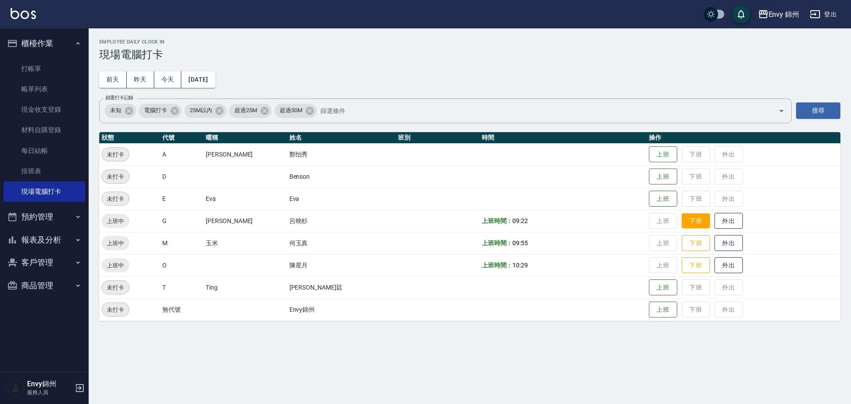
click at [682, 222] on button "下班" at bounding box center [696, 221] width 28 height 16
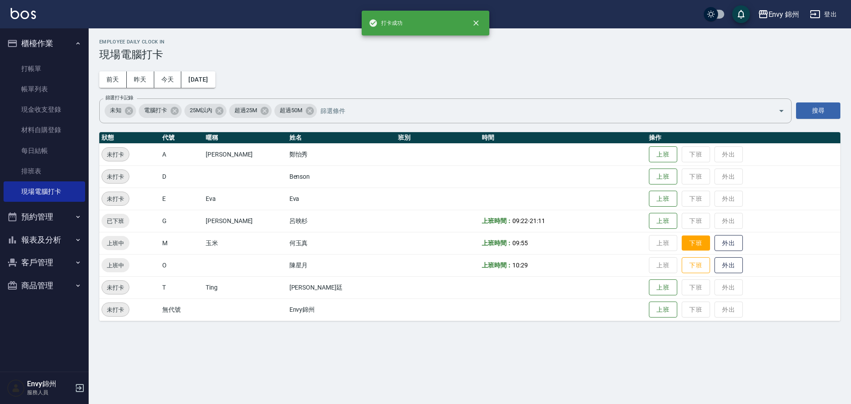
click at [682, 241] on button "下班" at bounding box center [696, 243] width 28 height 16
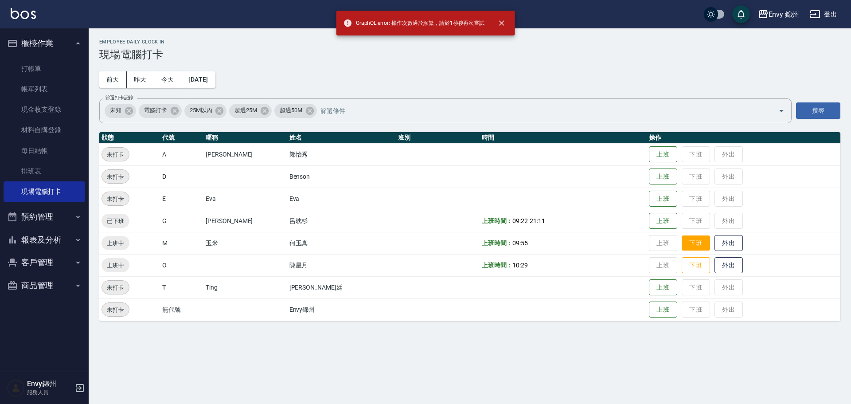
click at [682, 236] on button "下班" at bounding box center [696, 243] width 28 height 16
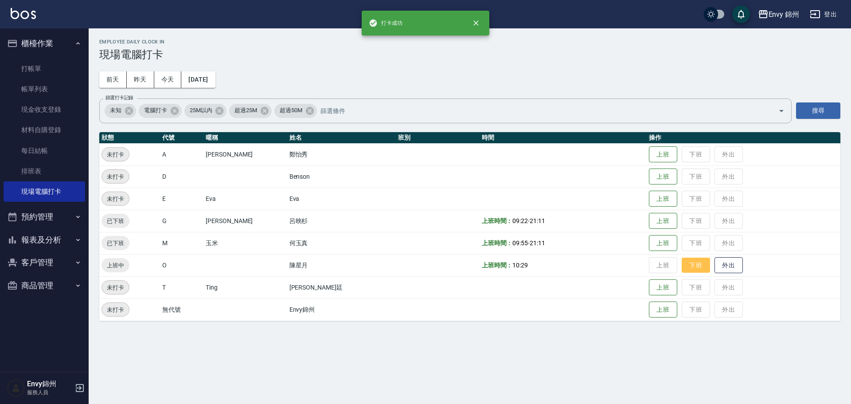
click at [682, 262] on button "下班" at bounding box center [696, 266] width 28 height 16
click at [682, 258] on button "下班" at bounding box center [696, 266] width 28 height 16
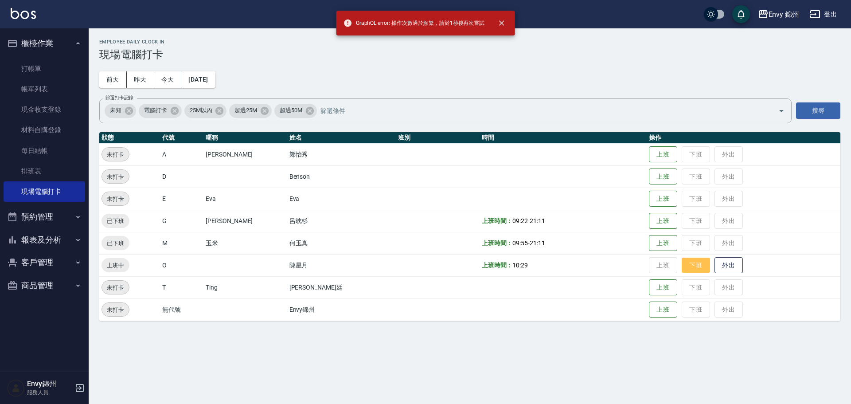
click at [683, 266] on button "下班" at bounding box center [696, 266] width 28 height 16
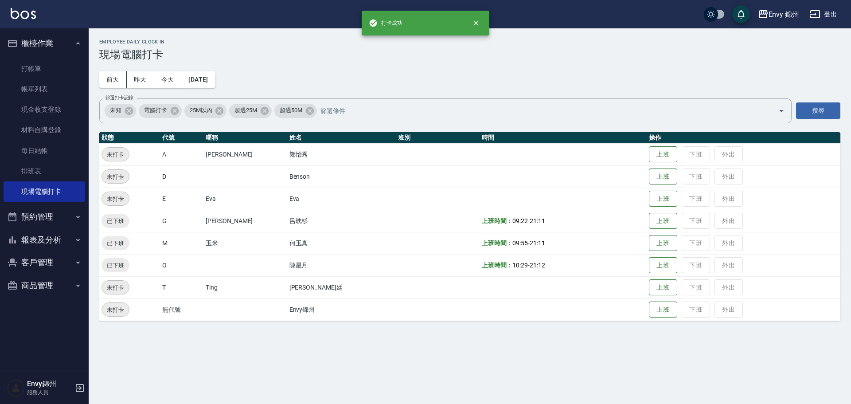
click at [838, 16] on button "登出" at bounding box center [824, 14] width 34 height 16
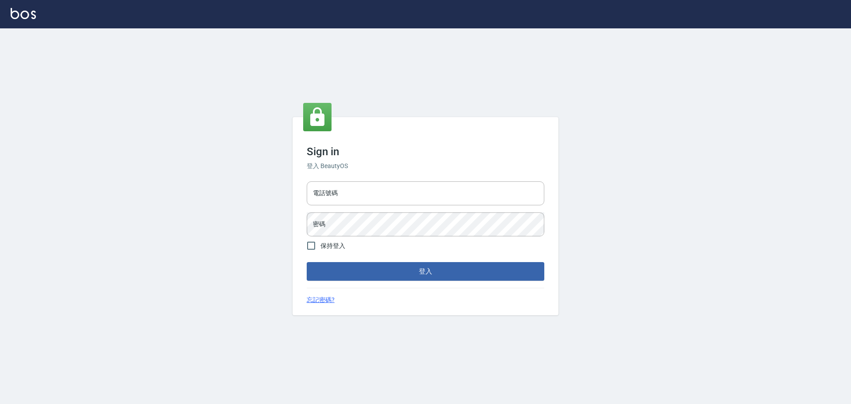
type input "25153595"
